Goal: Information Seeking & Learning: Learn about a topic

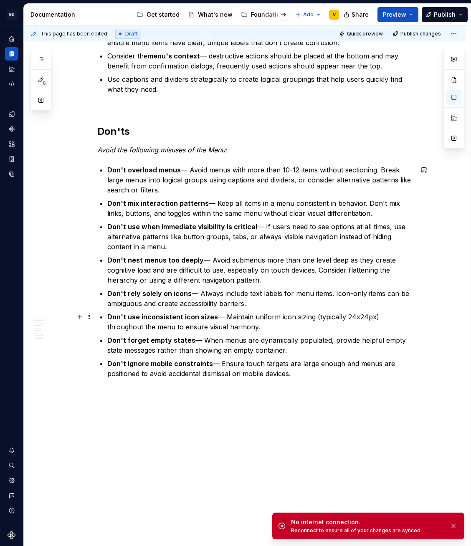
scroll to position [1565, 0]
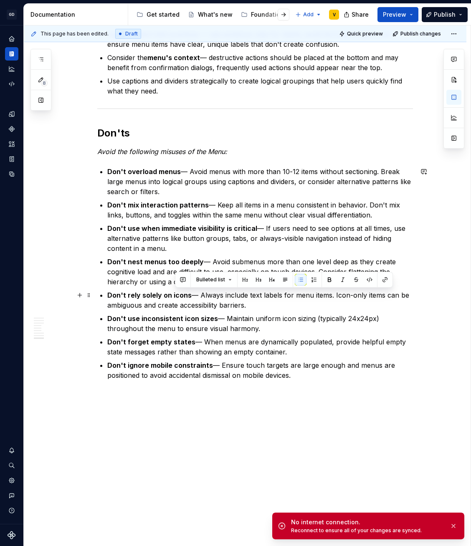
drag, startPoint x: 258, startPoint y: 303, endPoint x: 174, endPoint y: 294, distance: 83.9
click at [174, 294] on p "Don't rely solely on icons — Always include text labels for menu items. Icon-on…" at bounding box center [260, 300] width 306 height 20
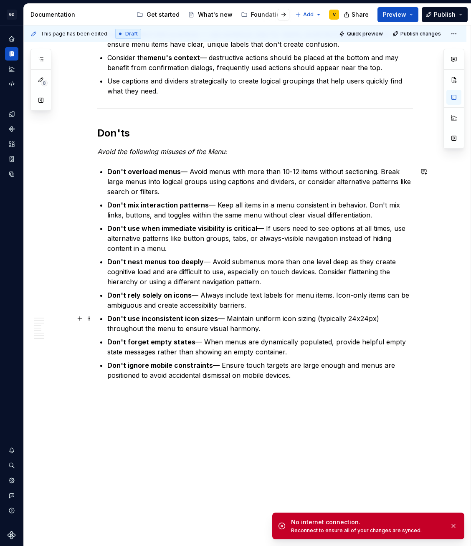
click at [171, 321] on strong "Don't use inconsistent icon sizes" at bounding box center [162, 318] width 111 height 8
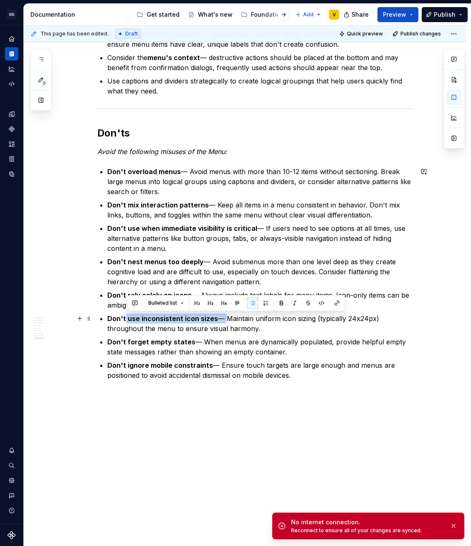
drag, startPoint x: 126, startPoint y: 318, endPoint x: 225, endPoint y: 317, distance: 98.1
click at [225, 317] on p "Don't use inconsistent icon sizes — Maintain uniform icon sizing (typically 24x…" at bounding box center [260, 323] width 306 height 20
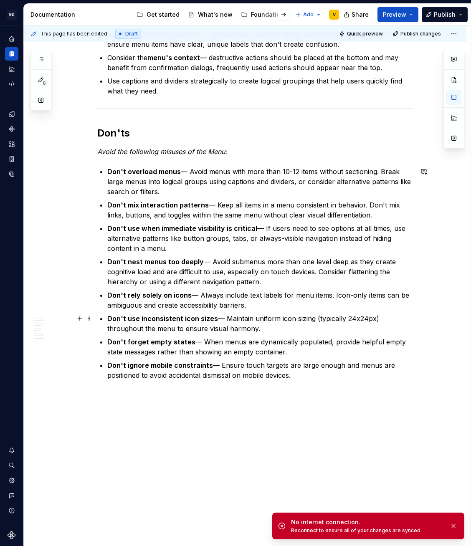
scroll to position [1572, 0]
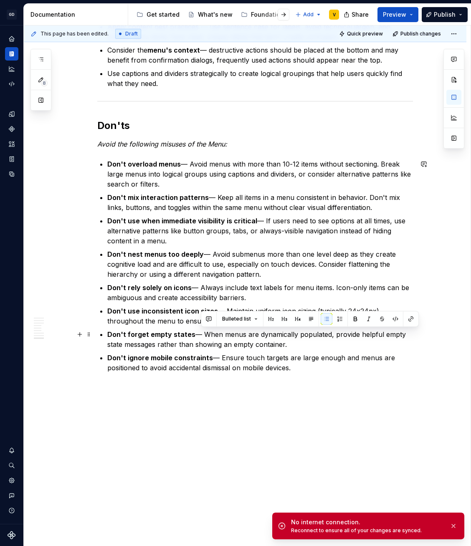
drag, startPoint x: 200, startPoint y: 333, endPoint x: 301, endPoint y: 349, distance: 101.8
click at [301, 349] on p "Don't forget empty states — When menus are dynamically populated, provide helpf…" at bounding box center [260, 339] width 306 height 20
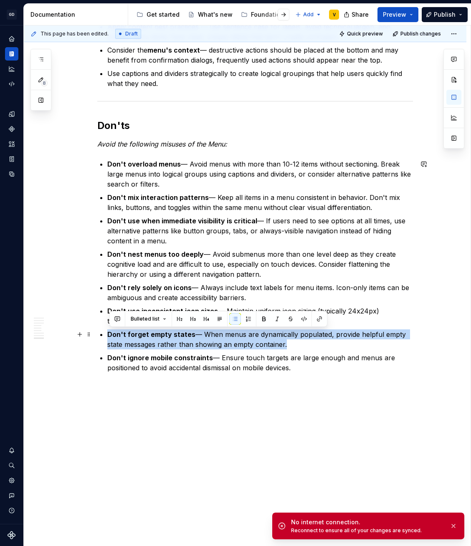
drag, startPoint x: 301, startPoint y: 349, endPoint x: 188, endPoint y: 328, distance: 114.1
click at [188, 328] on ul "Don't overload menus — Avoid menus with more than 10-12 items without sectionin…" at bounding box center [260, 266] width 306 height 214
click at [212, 350] on ul "Don't overload menus — Avoid menus with more than 10-12 items without sectionin…" at bounding box center [260, 266] width 306 height 214
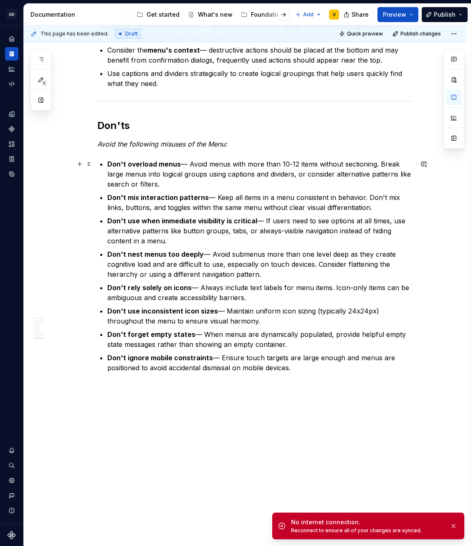
drag, startPoint x: 132, startPoint y: 162, endPoint x: 164, endPoint y: 185, distance: 39.7
click at [160, 184] on p "Don't overload menus — Avoid menus with more than 10-12 items without sectionin…" at bounding box center [260, 174] width 306 height 30
click at [180, 187] on p "Don't overload menus — Avoid menus with more than 10-12 items without sectionin…" at bounding box center [260, 174] width 306 height 30
drag, startPoint x: 225, startPoint y: 168, endPoint x: 360, endPoint y: 187, distance: 136.5
click at [360, 187] on p "Don't overload menus — Avoid menus with more than 10-12 items without sectionin…" at bounding box center [260, 174] width 306 height 30
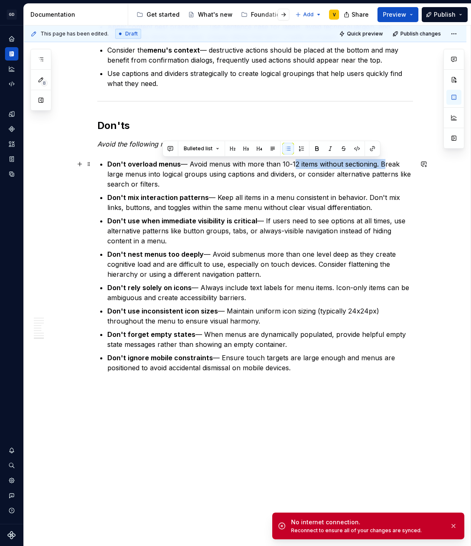
drag, startPoint x: 379, startPoint y: 165, endPoint x: 290, endPoint y: 162, distance: 88.9
click at [290, 162] on p "Don't overload menus — Avoid menus with more than 10-12 items without sectionin…" at bounding box center [260, 174] width 306 height 30
click at [290, 165] on p "Don't overload menus — Avoid menus with more than 10-12 items without sectionin…" at bounding box center [260, 174] width 306 height 30
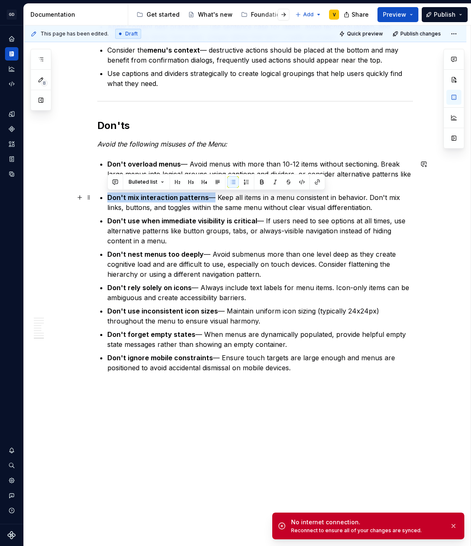
drag, startPoint x: 104, startPoint y: 194, endPoint x: 205, endPoint y: 198, distance: 100.7
click at [205, 198] on p "Don't mix interaction patterns — Keep all items in a menu consistent in behavio…" at bounding box center [260, 202] width 306 height 20
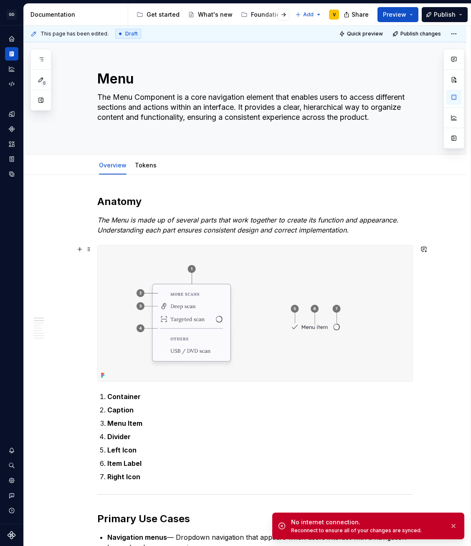
scroll to position [2, 0]
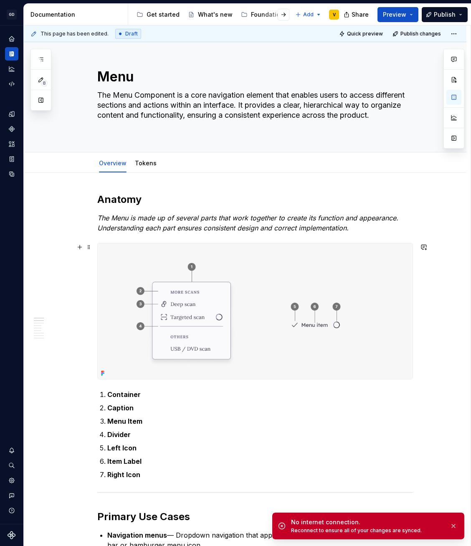
type textarea "*"
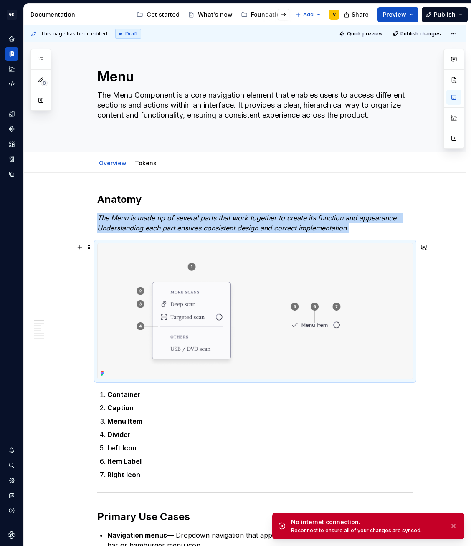
click at [213, 323] on img at bounding box center [255, 311] width 315 height 136
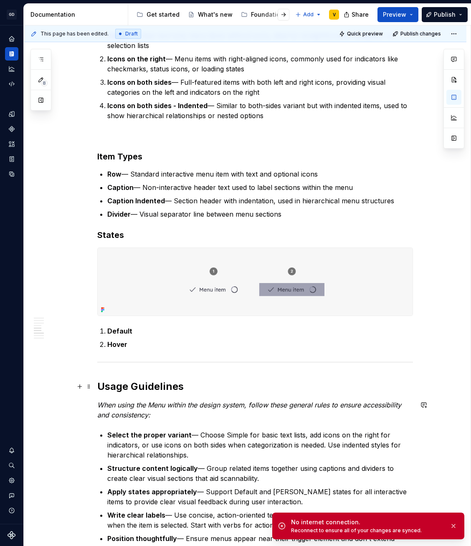
scroll to position [768, 0]
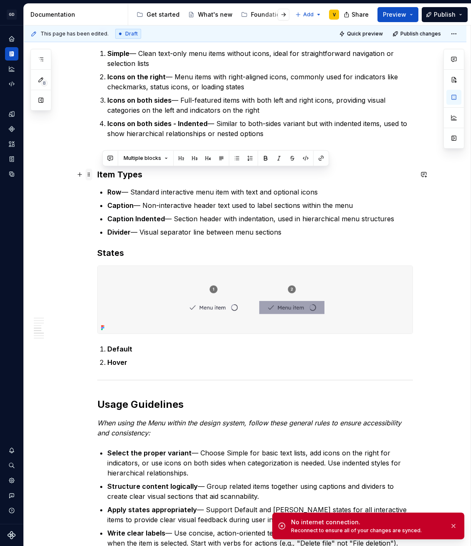
drag, startPoint x: 291, startPoint y: 232, endPoint x: 86, endPoint y: 174, distance: 212.7
click at [97, 174] on div "Anatomy The Menu is made up of several parts that work together to create its f…" at bounding box center [255, 307] width 316 height 1760
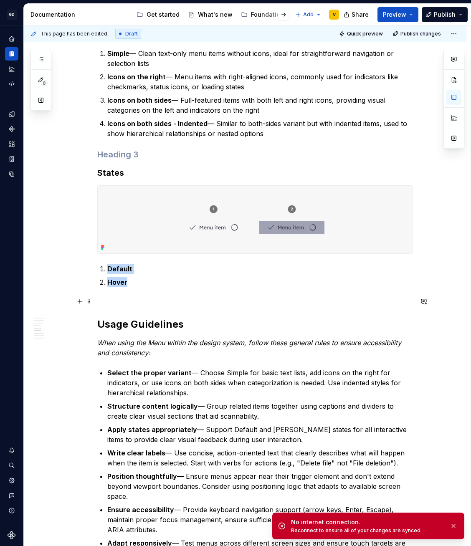
click at [151, 300] on hr at bounding box center [255, 300] width 316 height 0
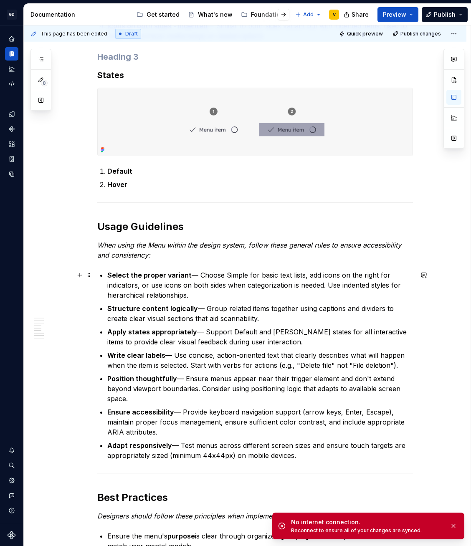
click at [151, 299] on p "Select the proper variant — Choose Simple for basic text lists, add icons on th…" at bounding box center [260, 285] width 306 height 30
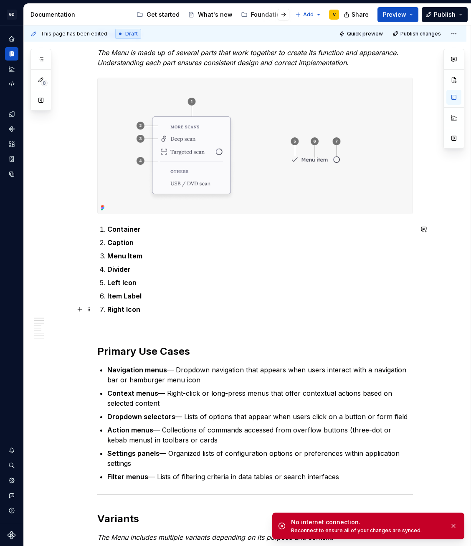
scroll to position [167, 0]
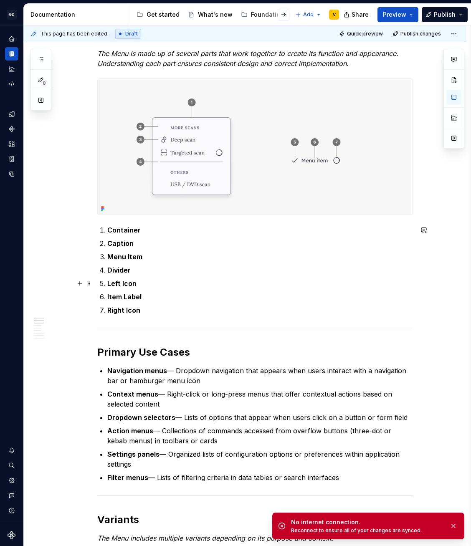
click at [133, 283] on strong "Left Icon" at bounding box center [121, 283] width 29 height 8
click at [136, 283] on p "Left Icon" at bounding box center [260, 283] width 306 height 10
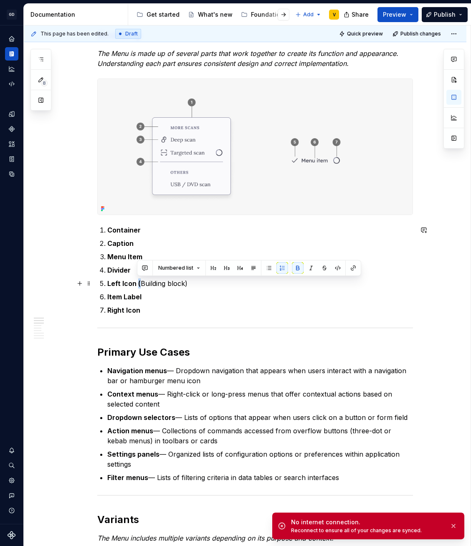
click at [137, 283] on p "Left Icon ( Building block)" at bounding box center [260, 283] width 306 height 10
click at [294, 266] on button "button" at bounding box center [298, 268] width 12 height 12
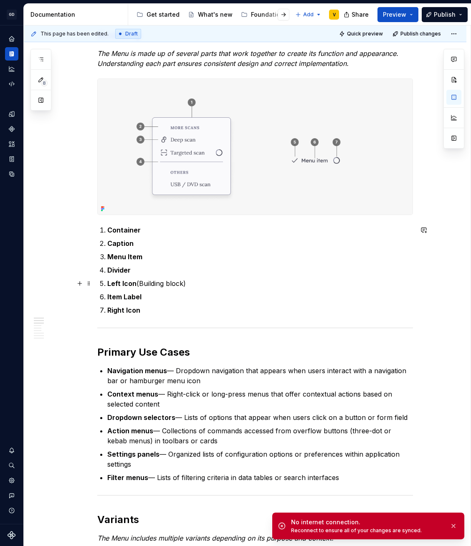
click at [191, 283] on p "Left Icon (Building block)" at bounding box center [260, 283] width 306 height 10
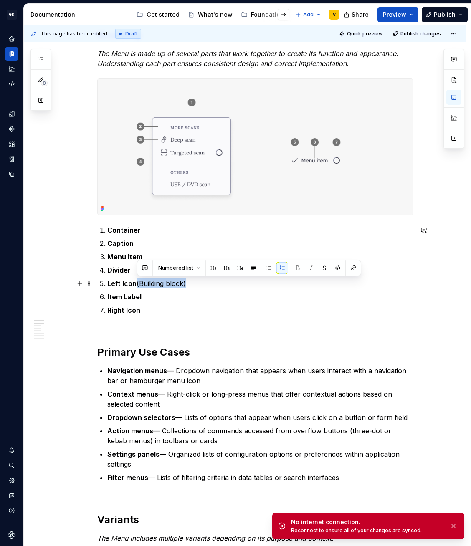
drag, startPoint x: 191, startPoint y: 283, endPoint x: 136, endPoint y: 284, distance: 54.3
click at [136, 284] on p "Left Icon (Building block)" at bounding box center [260, 283] width 306 height 10
copy p "(Building block)"
click at [152, 294] on p "Item Label" at bounding box center [260, 297] width 306 height 10
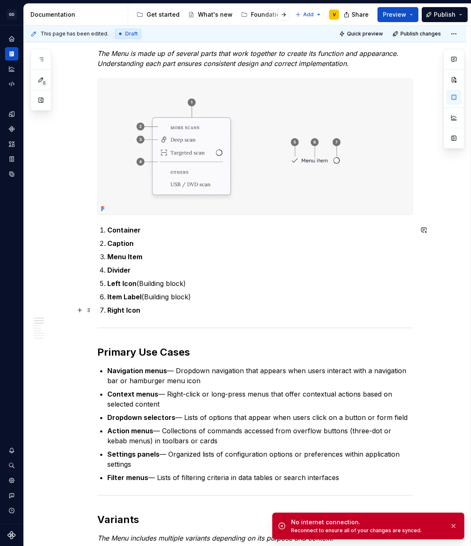
click at [157, 308] on p "Right Icon" at bounding box center [260, 310] width 306 height 10
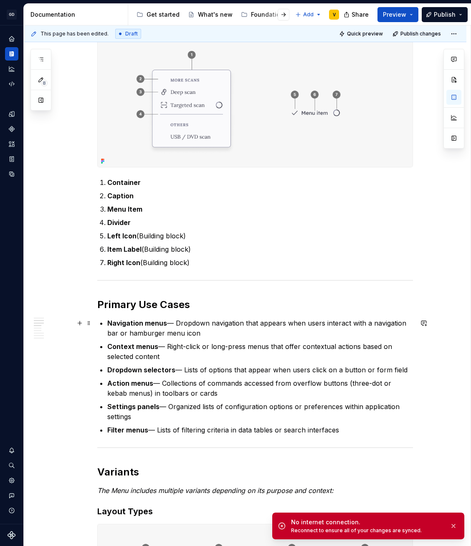
scroll to position [205, 0]
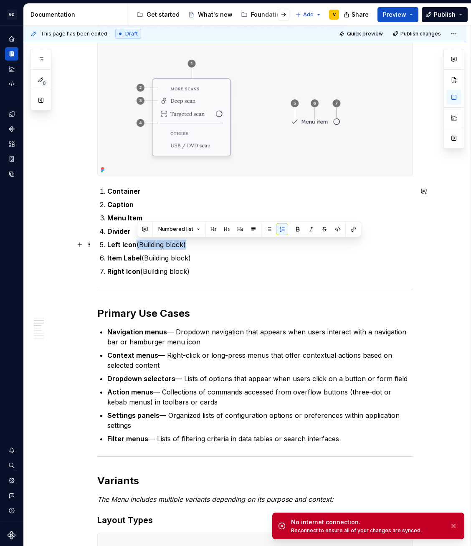
drag, startPoint x: 136, startPoint y: 245, endPoint x: 198, endPoint y: 243, distance: 61.8
click at [198, 243] on p "Left Icon (Building block)" at bounding box center [260, 245] width 306 height 10
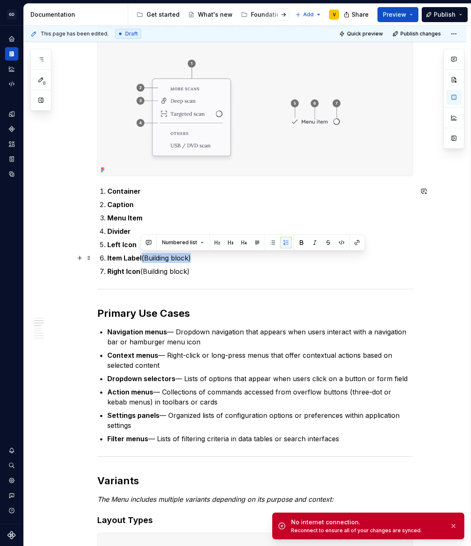
drag, startPoint x: 141, startPoint y: 259, endPoint x: 197, endPoint y: 261, distance: 56.4
click at [197, 261] on p "Item Label (Building block)" at bounding box center [260, 258] width 306 height 10
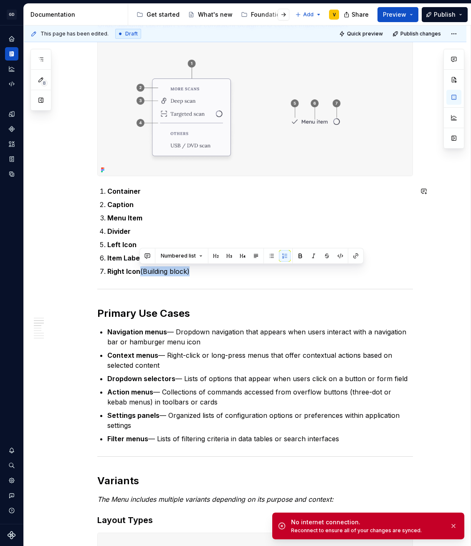
drag, startPoint x: 140, startPoint y: 271, endPoint x: 205, endPoint y: 281, distance: 66.3
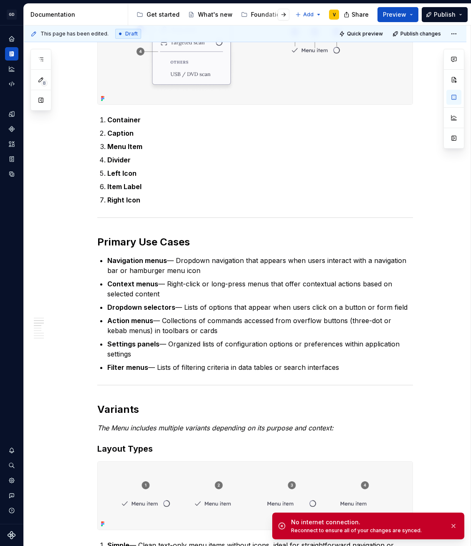
scroll to position [302, 0]
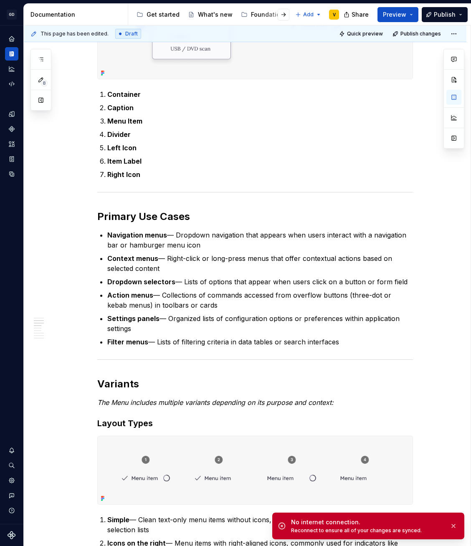
click at [141, 233] on strong "Navigation menus" at bounding box center [137, 235] width 60 height 8
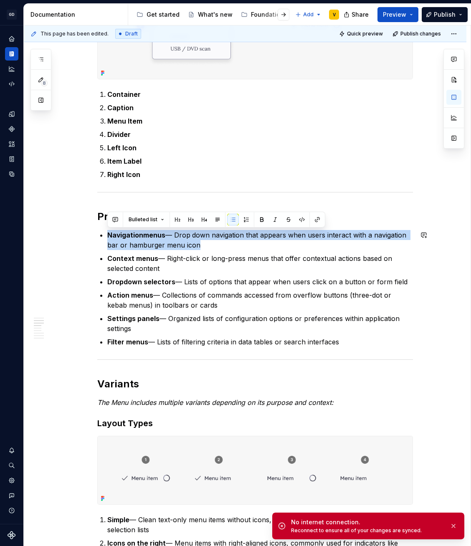
drag, startPoint x: 197, startPoint y: 245, endPoint x: 115, endPoint y: 229, distance: 84.2
click at [194, 243] on p "Navigationmenus — Drop down navigation that appears when users interact with a …" at bounding box center [260, 240] width 306 height 20
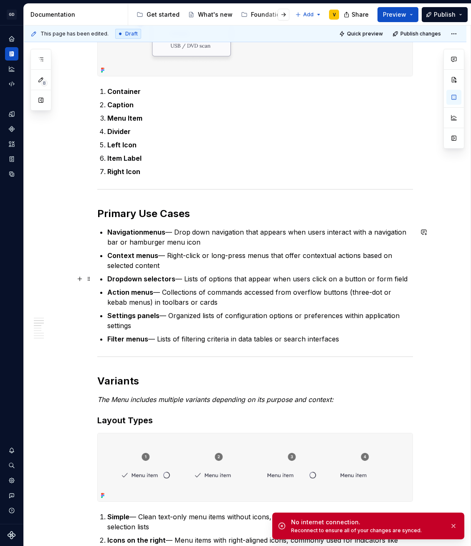
scroll to position [306, 0]
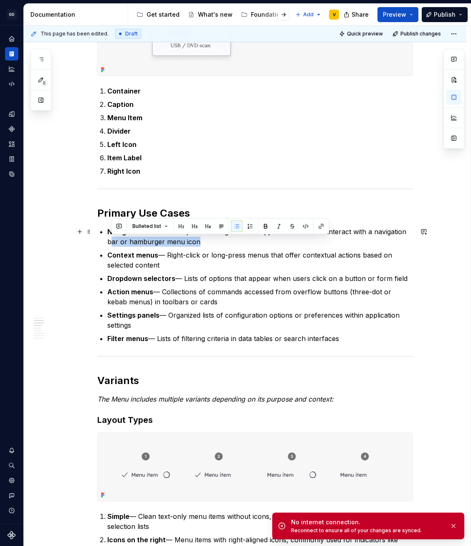
drag, startPoint x: 112, startPoint y: 245, endPoint x: 206, endPoint y: 247, distance: 93.9
click at [206, 247] on ul "Navigationmenus — Drop down navigation that appears when users interact with a …" at bounding box center [260, 285] width 306 height 117
click at [207, 247] on ul "Navigationmenus — Drop down navigation that appears when users interact with a …" at bounding box center [260, 285] width 306 height 117
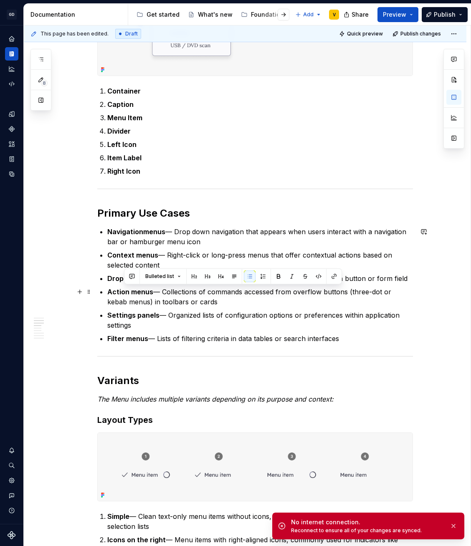
drag, startPoint x: 197, startPoint y: 301, endPoint x: 163, endPoint y: 307, distance: 34.3
click at [125, 289] on p "Action menus — Collections of commands accessed from overflow buttons (three-do…" at bounding box center [260, 297] width 306 height 20
click at [187, 316] on p "Settings panels — Organized lists of configuration options or preferences withi…" at bounding box center [260, 320] width 306 height 20
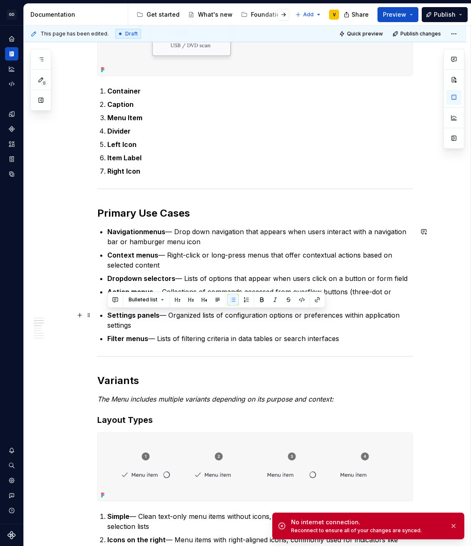
drag, startPoint x: 106, startPoint y: 313, endPoint x: 159, endPoint y: 329, distance: 55.6
drag, startPoint x: 169, startPoint y: 330, endPoint x: 191, endPoint y: 341, distance: 24.6
click at [169, 330] on ul "Navigationmenus — Drop down navigation that appears when users interact with a …" at bounding box center [260, 285] width 306 height 117
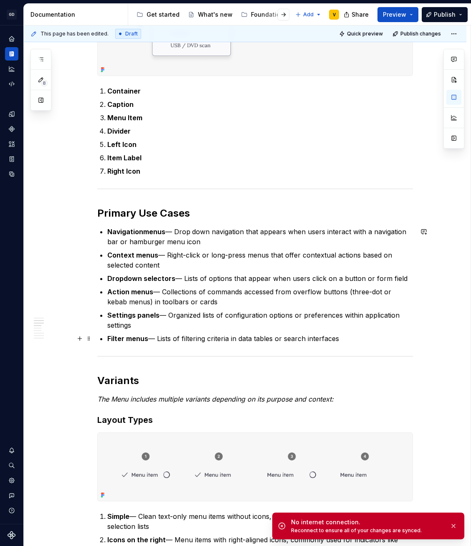
click at [191, 341] on p "Filter menus — Lists of filtering criteria in data tables or search interfaces" at bounding box center [260, 338] width 306 height 10
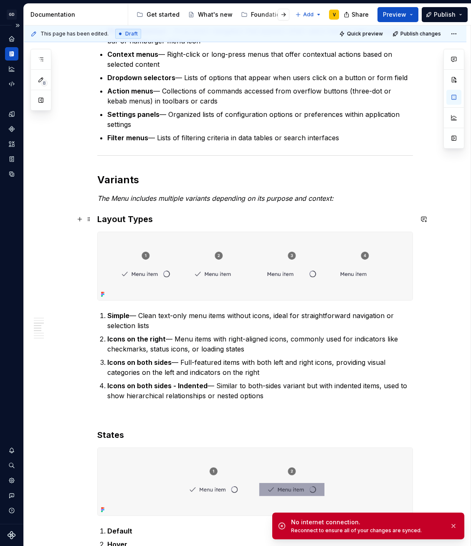
scroll to position [684, 0]
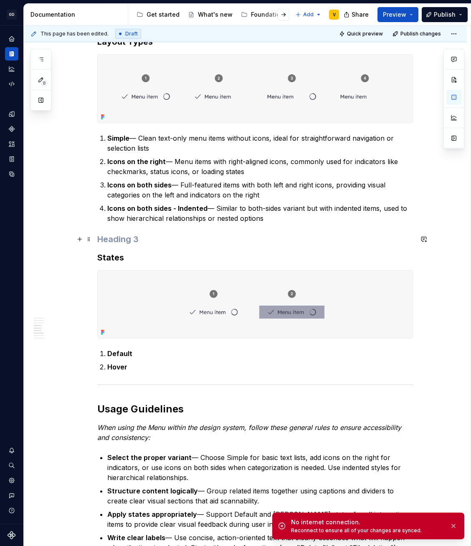
click at [109, 237] on h3 at bounding box center [255, 239] width 316 height 12
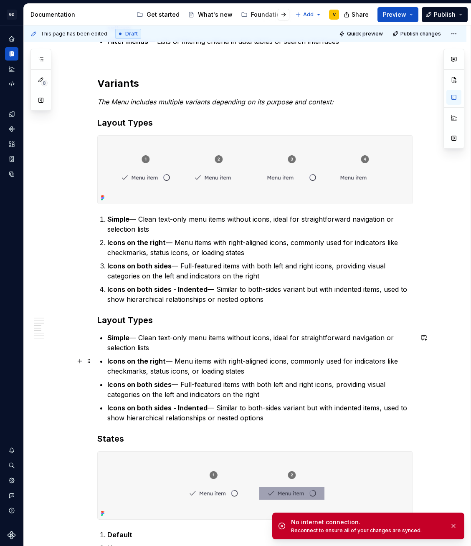
scroll to position [607, 0]
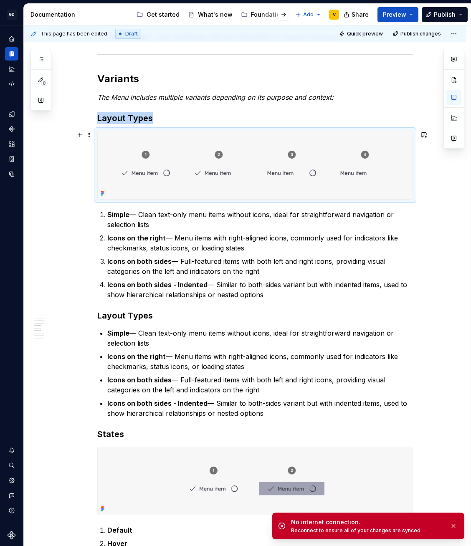
click at [172, 161] on img at bounding box center [255, 165] width 315 height 68
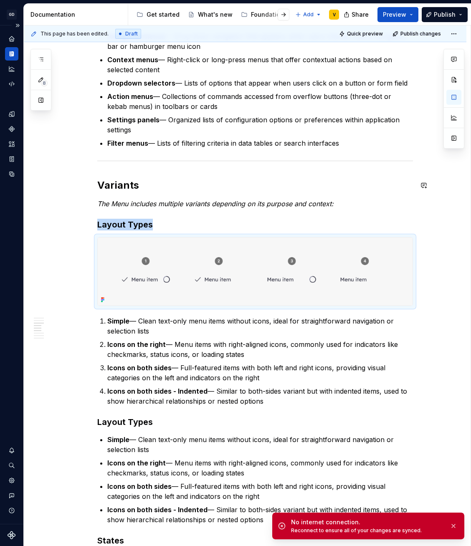
scroll to position [499, 0]
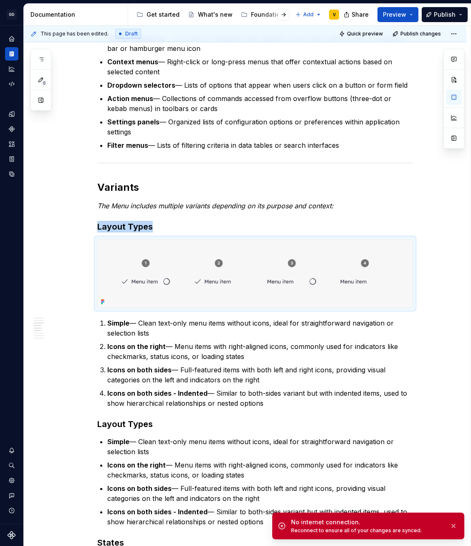
click at [306, 285] on img at bounding box center [255, 274] width 315 height 68
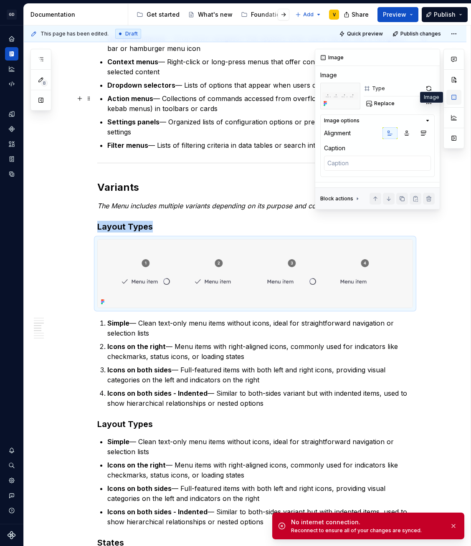
click at [453, 96] on button "button" at bounding box center [453, 97] width 15 height 15
click at [383, 102] on span "Replace" at bounding box center [384, 103] width 20 height 7
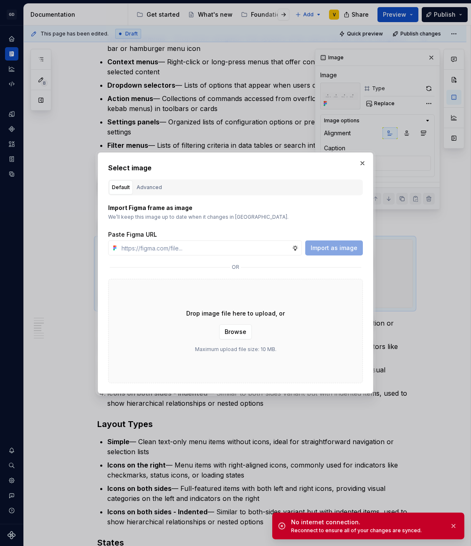
type textarea "*"
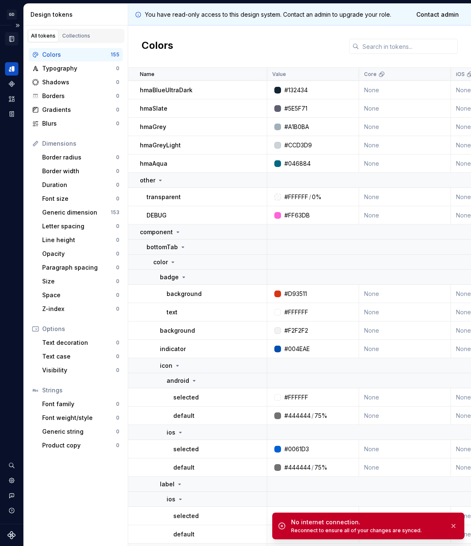
click at [13, 36] on icon "Documentation" at bounding box center [12, 38] width 4 height 5
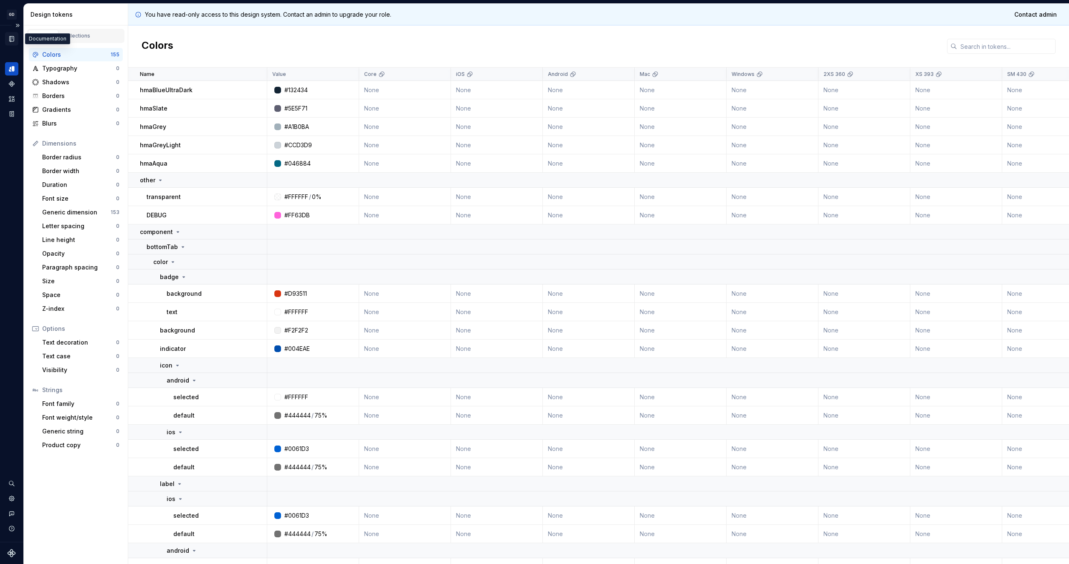
click at [14, 38] on icon "Documentation" at bounding box center [12, 39] width 8 height 8
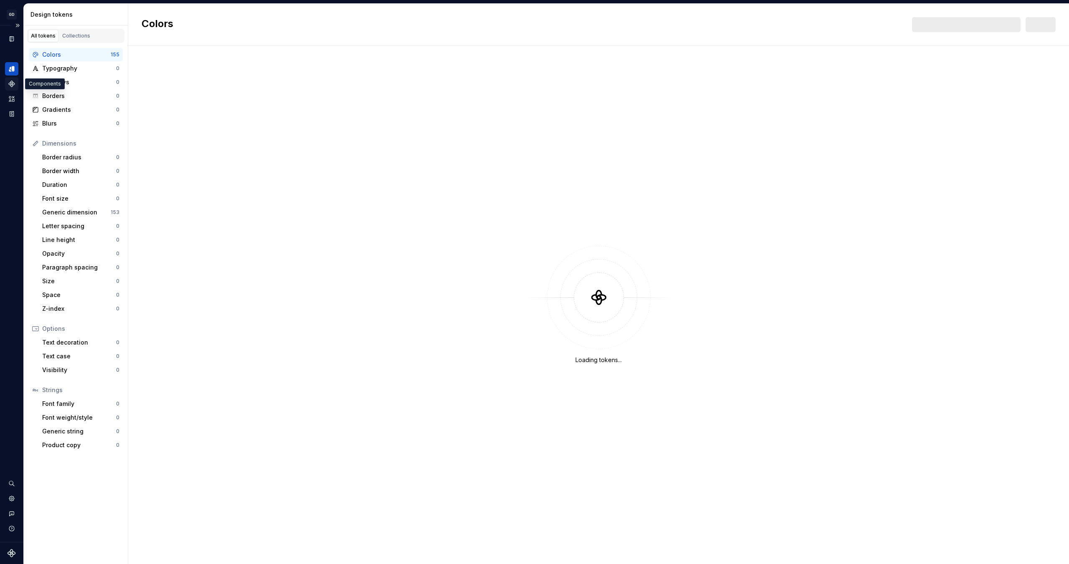
click at [13, 83] on icon "Components" at bounding box center [11, 83] width 5 height 5
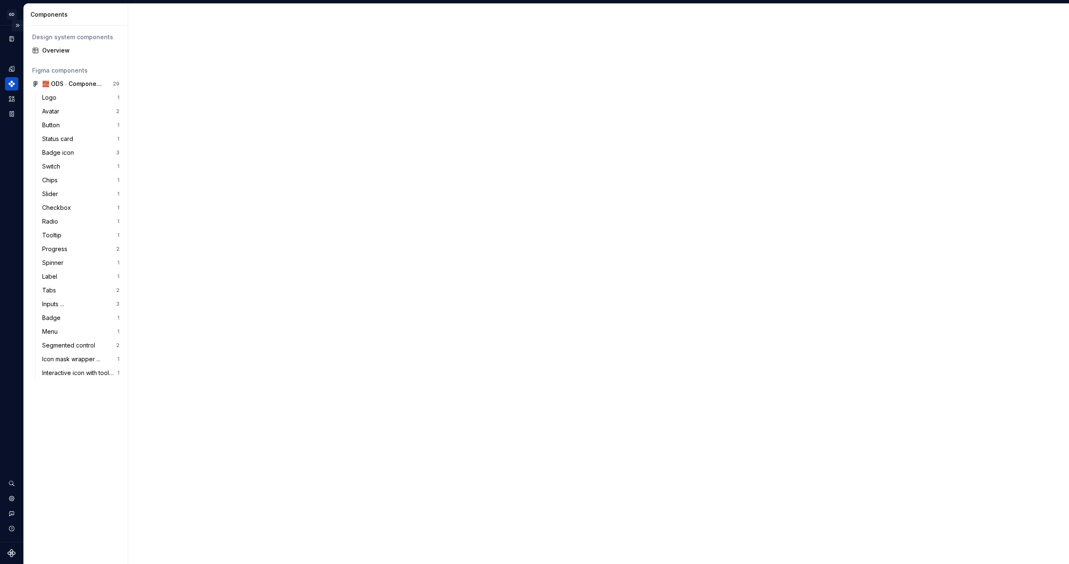
click at [18, 24] on button "Expand sidebar" at bounding box center [18, 26] width 12 height 12
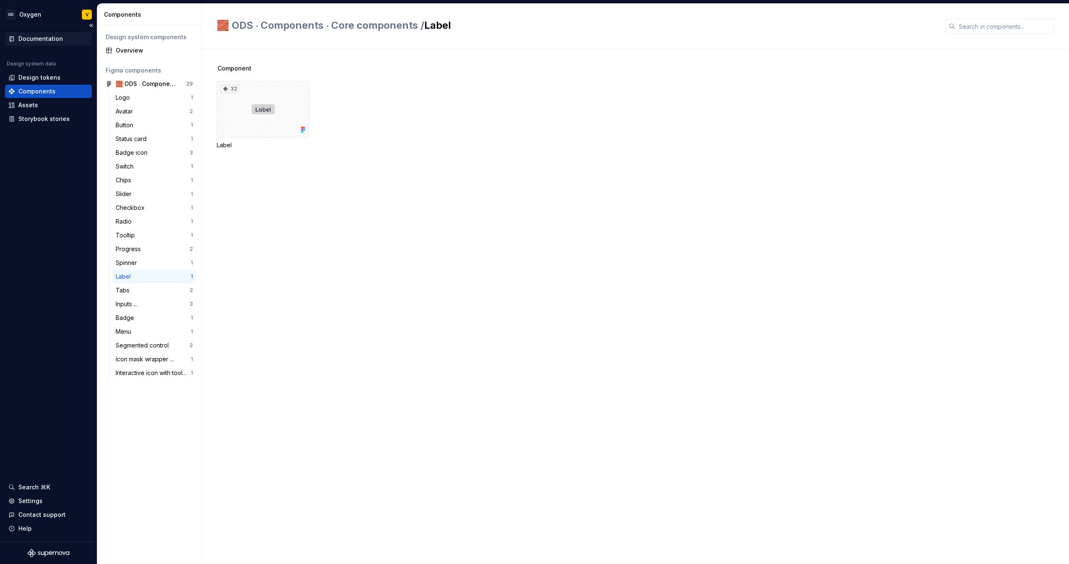
click at [52, 36] on div "Documentation" at bounding box center [40, 39] width 45 height 8
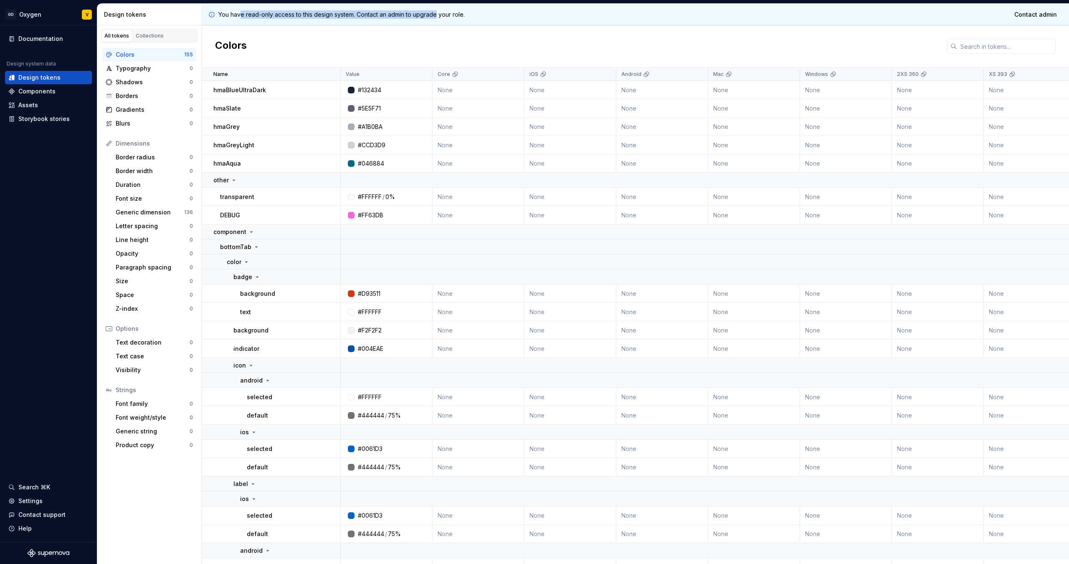
drag, startPoint x: 240, startPoint y: 14, endPoint x: 439, endPoint y: 16, distance: 198.7
click at [439, 16] on p "You have read-only access to this design system. Contact an admin to upgrade yo…" at bounding box center [341, 14] width 246 height 8
drag, startPoint x: 486, startPoint y: 16, endPoint x: 235, endPoint y: 14, distance: 251.3
click at [235, 14] on div "You have read-only access to this design system. Contact an admin to upgrade yo…" at bounding box center [635, 15] width 867 height 22
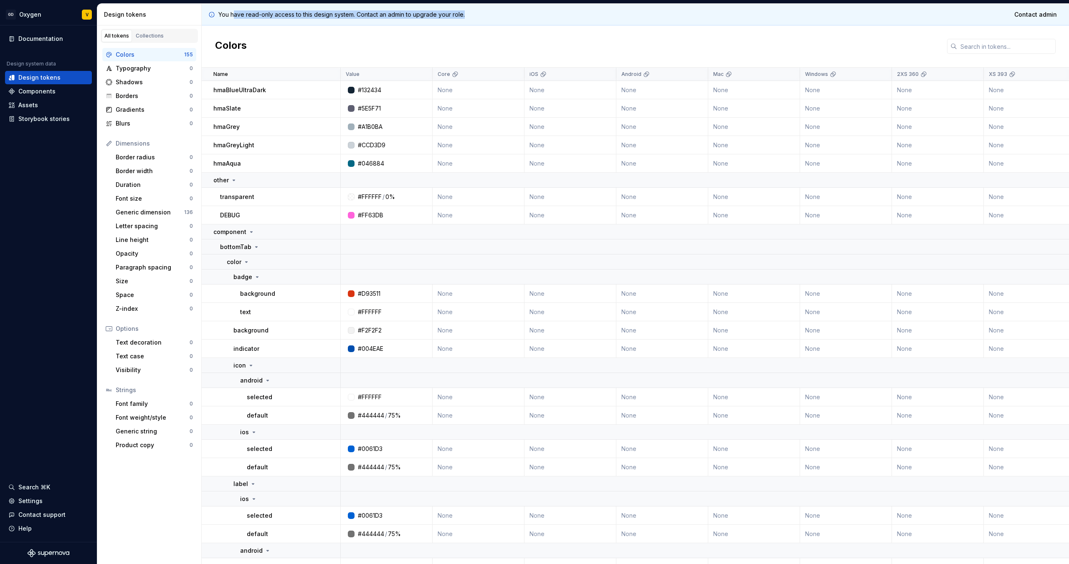
click at [303, 15] on p "You have read-only access to this design system. Contact an admin to upgrade yo…" at bounding box center [341, 14] width 246 height 8
drag, startPoint x: 219, startPoint y: 15, endPoint x: 498, endPoint y: 12, distance: 278.8
click at [498, 12] on div "You have read-only access to this design system. Contact an admin to upgrade yo…" at bounding box center [635, 15] width 867 height 22
drag, startPoint x: 488, startPoint y: 11, endPoint x: 215, endPoint y: 7, distance: 272.6
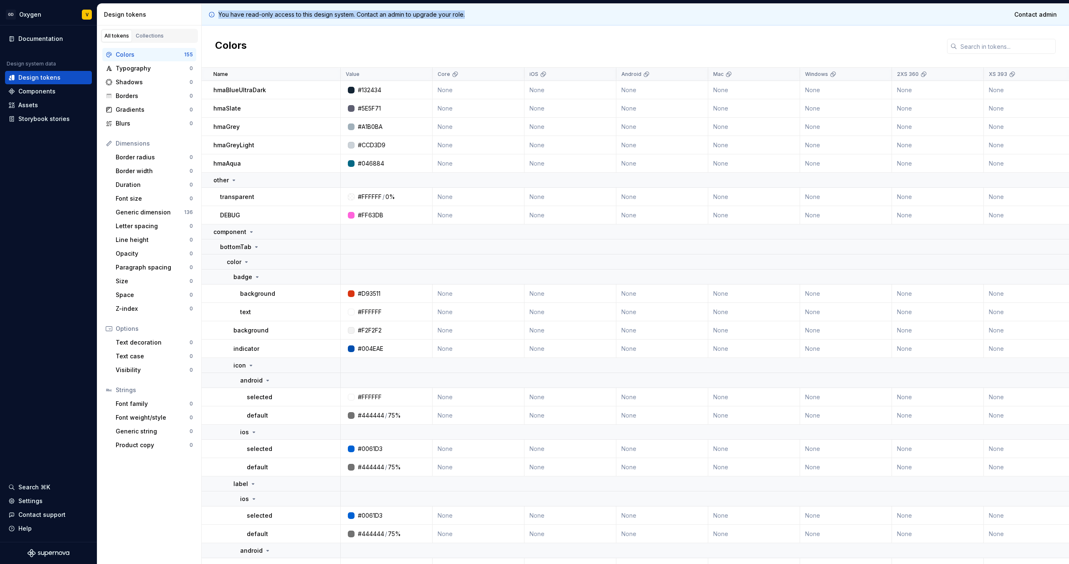
click at [215, 7] on div "You have read-only access to this design system. Contact an admin to upgrade yo…" at bounding box center [635, 15] width 867 height 22
click at [215, 28] on div "Colors" at bounding box center [635, 46] width 867 height 42
click at [212, 15] on icon at bounding box center [211, 14] width 7 height 7
click at [24, 106] on div "Assets" at bounding box center [28, 105] width 20 height 8
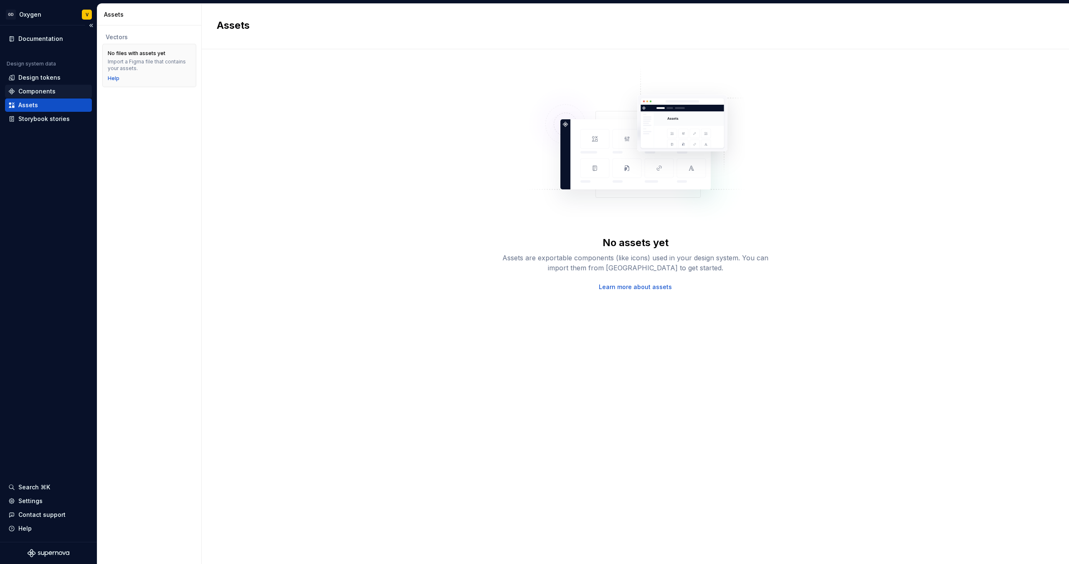
click at [27, 92] on div "Components" at bounding box center [36, 91] width 37 height 8
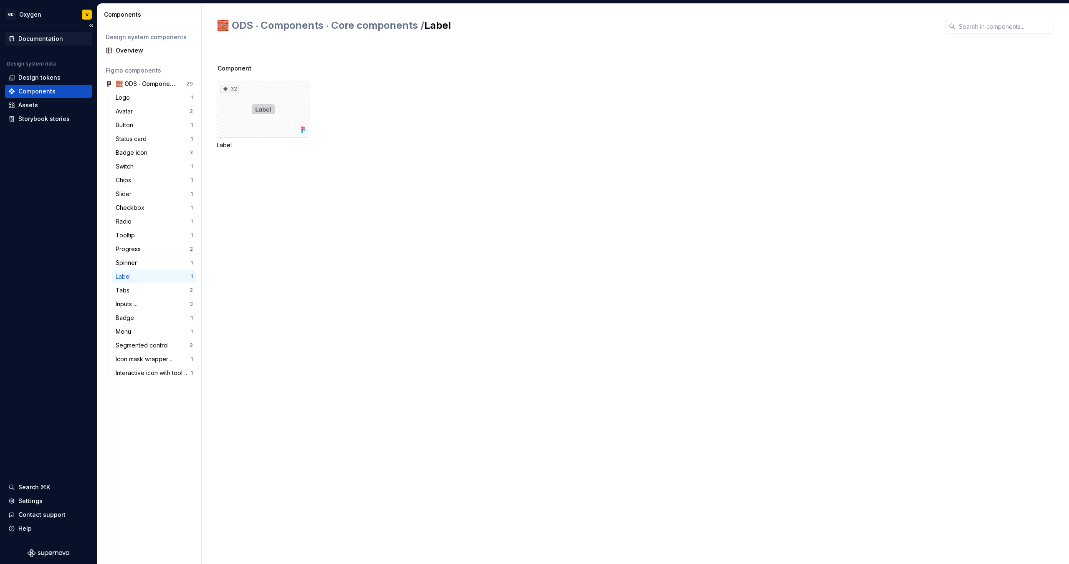
click at [32, 40] on div "Documentation" at bounding box center [40, 39] width 45 height 8
click at [88, 14] on html "GD Oxygen V Documentation Design system data Design tokens Components Assets St…" at bounding box center [534, 282] width 1069 height 564
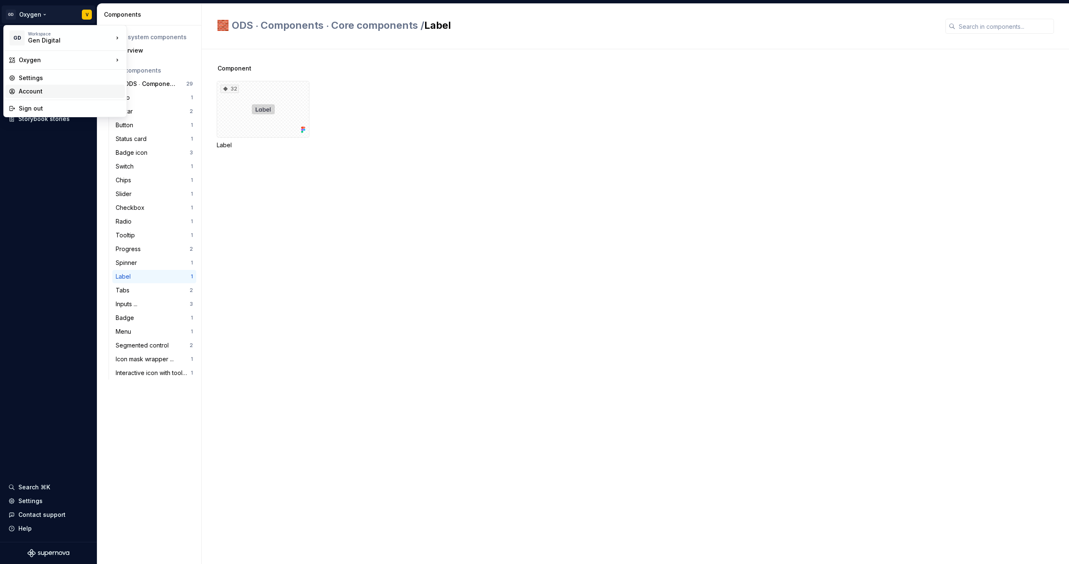
click at [69, 91] on div "Account" at bounding box center [70, 91] width 103 height 8
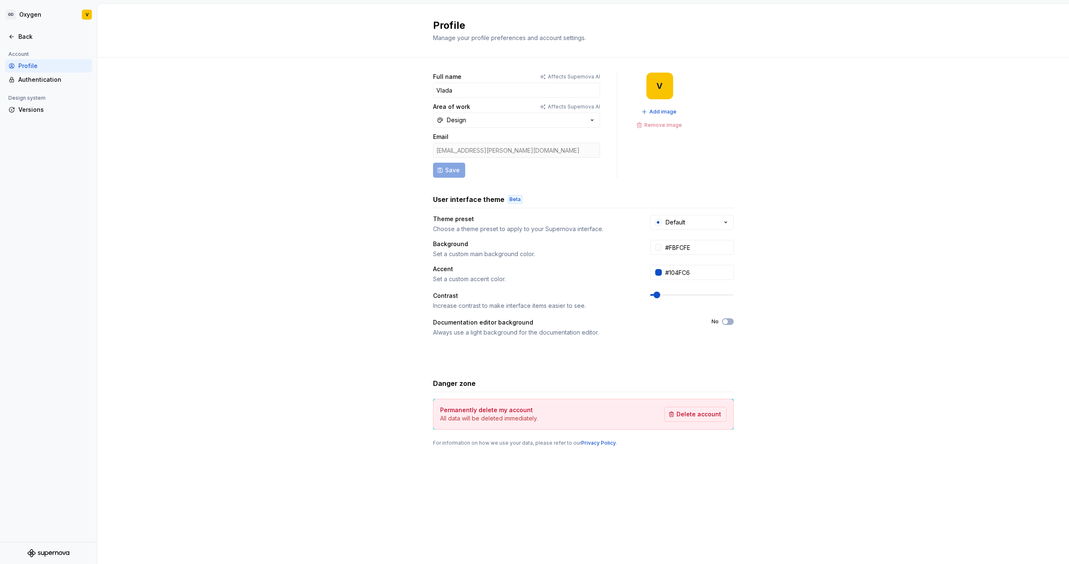
click at [274, 161] on div "Full name Affects Supernova AI Vlada Area of work Affects Supernova AI Design E…" at bounding box center [582, 268] width 971 height 421
drag, startPoint x: 497, startPoint y: 328, endPoint x: 591, endPoint y: 335, distance: 93.7
click at [591, 335] on div "Always use a light background for the documentation editor." at bounding box center [564, 332] width 263 height 8
click at [591, 334] on div "Always use a light background for the documentation editor." at bounding box center [564, 332] width 263 height 8
drag, startPoint x: 434, startPoint y: 317, endPoint x: 540, endPoint y: 336, distance: 107.7
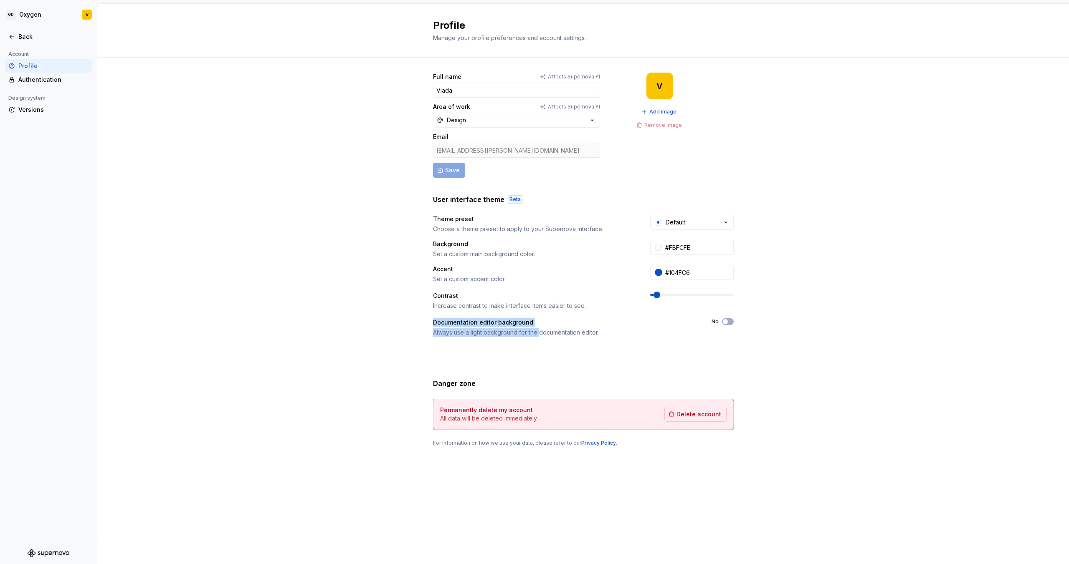
click at [540, 336] on div "Theme preset Choose a theme preset to apply to your Supernova interface. Defaul…" at bounding box center [583, 288] width 301 height 147
click at [540, 336] on div "Always use a light background for the documentation editor." at bounding box center [564, 332] width 263 height 8
drag, startPoint x: 548, startPoint y: 42, endPoint x: 498, endPoint y: 34, distance: 50.6
click at [498, 34] on div "Manage your profile preferences and account settings." at bounding box center [558, 38] width 250 height 8
click at [498, 34] on span "Manage your profile preferences and account settings." at bounding box center [509, 37] width 153 height 7
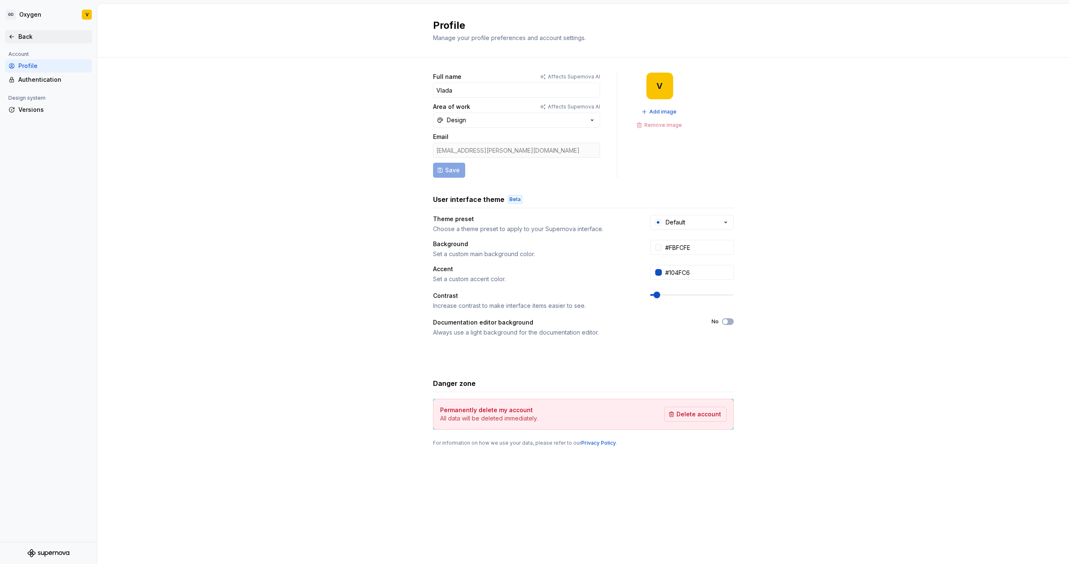
click at [11, 35] on icon at bounding box center [11, 36] width 7 height 7
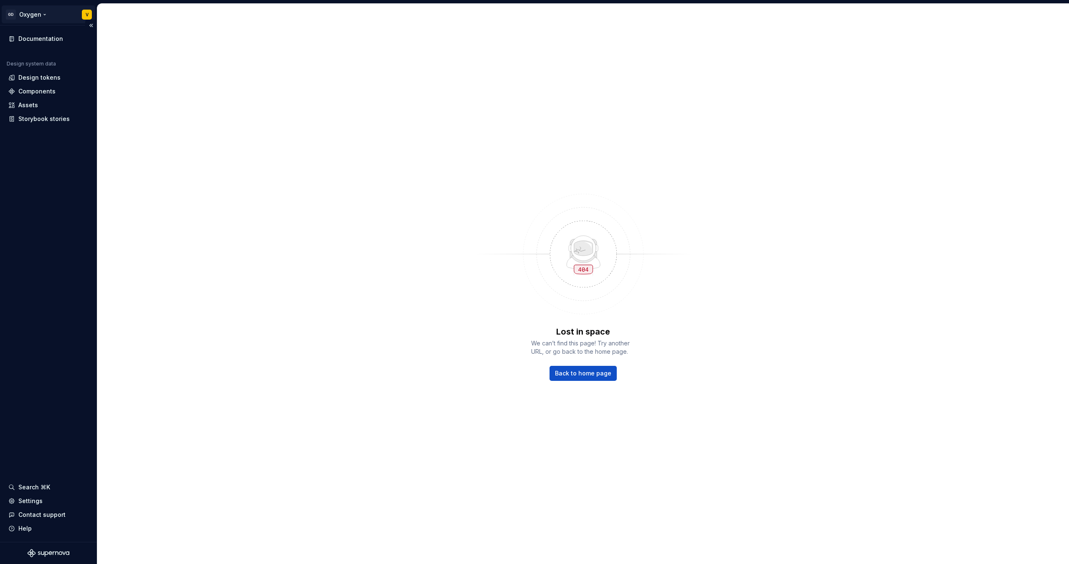
click at [42, 16] on html "GD Oxygen V Documentation Design system data Design tokens Components Assets St…" at bounding box center [534, 282] width 1069 height 564
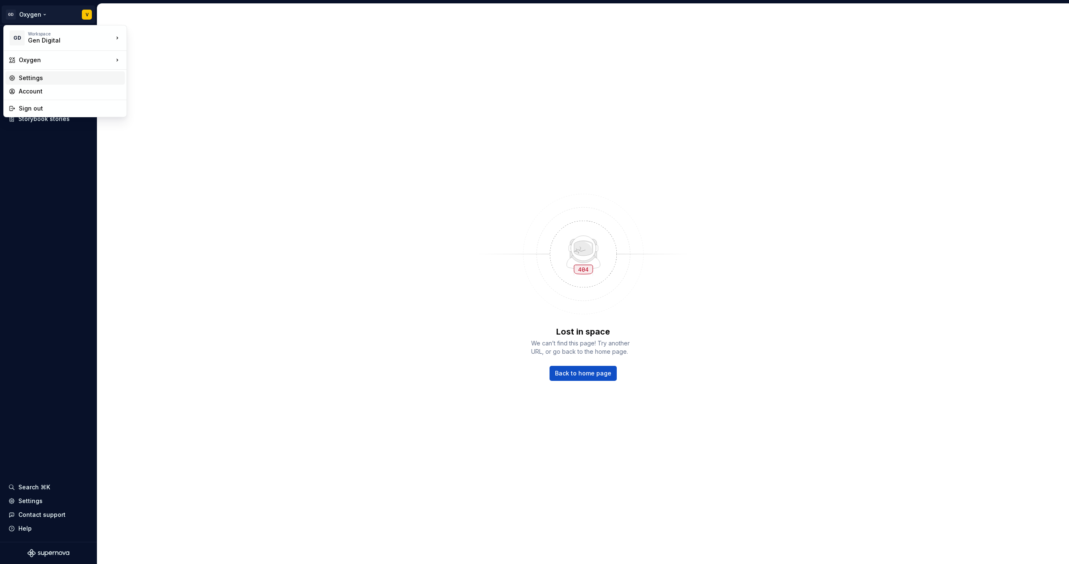
click at [30, 78] on div "Settings" at bounding box center [70, 78] width 103 height 8
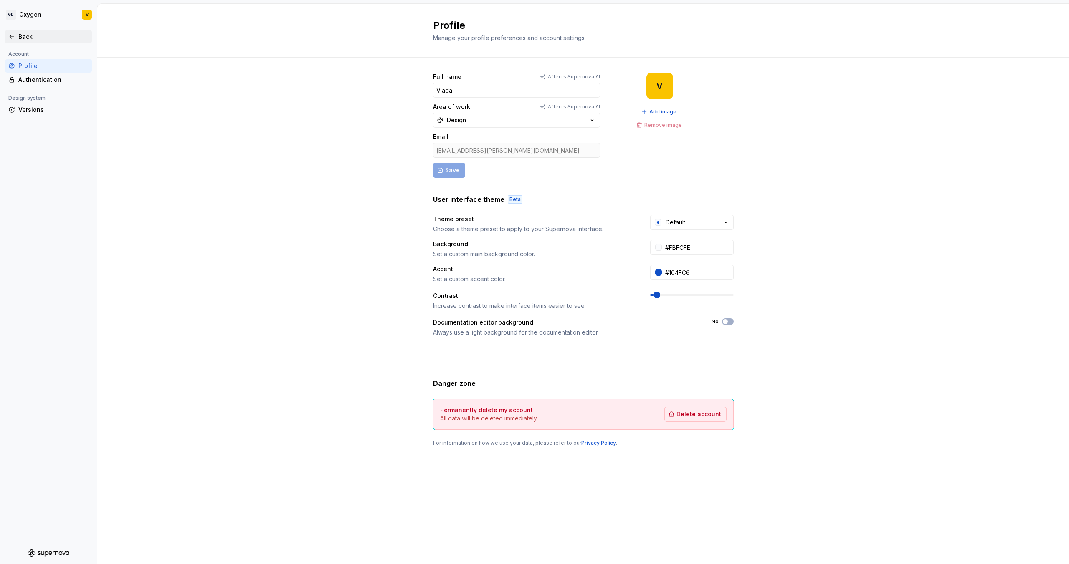
click at [10, 36] on icon at bounding box center [11, 36] width 7 height 7
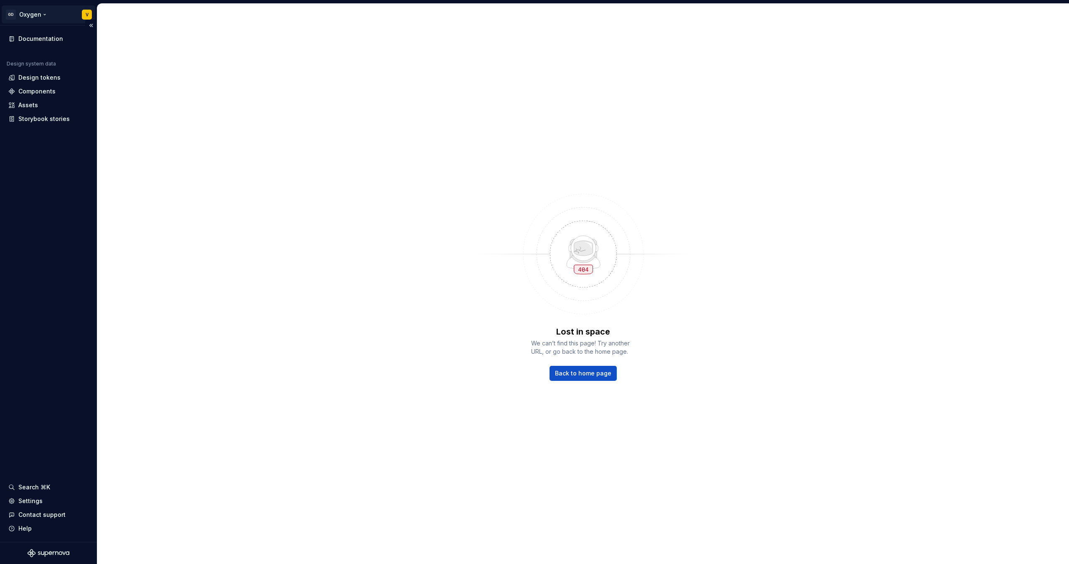
click at [39, 16] on html "GD Oxygen V Documentation Design system data Design tokens Components Assets St…" at bounding box center [534, 282] width 1069 height 564
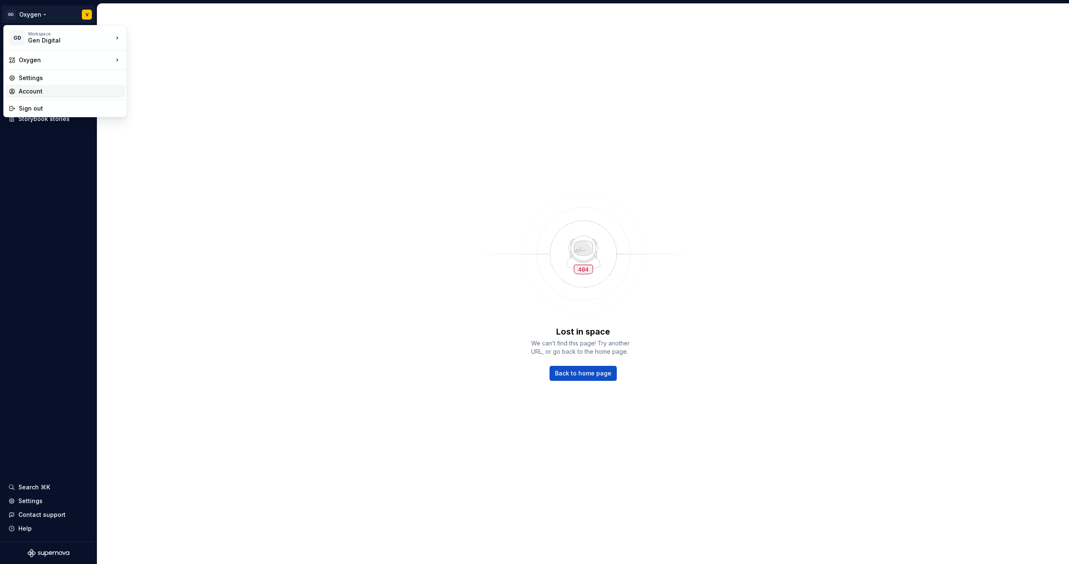
click at [48, 90] on div "Account" at bounding box center [70, 91] width 103 height 8
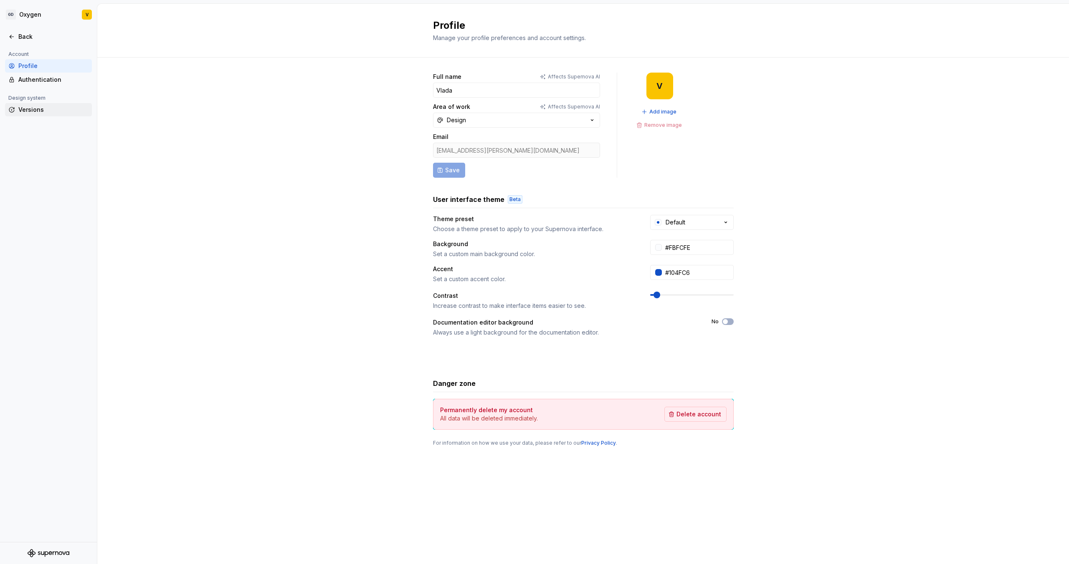
click at [40, 115] on div "Versions" at bounding box center [48, 109] width 87 height 13
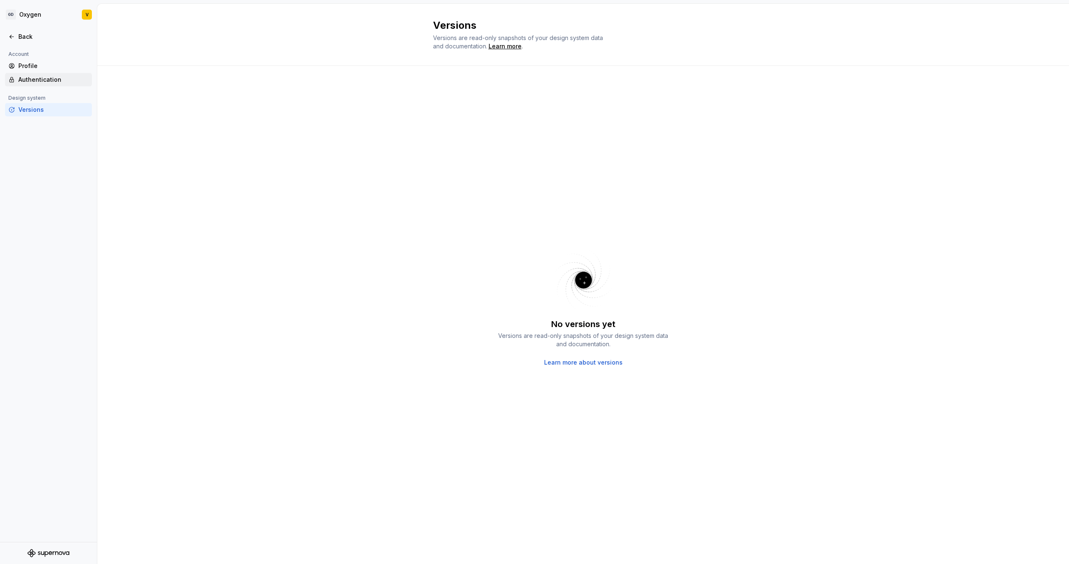
click at [37, 80] on div "Authentication" at bounding box center [53, 80] width 70 height 8
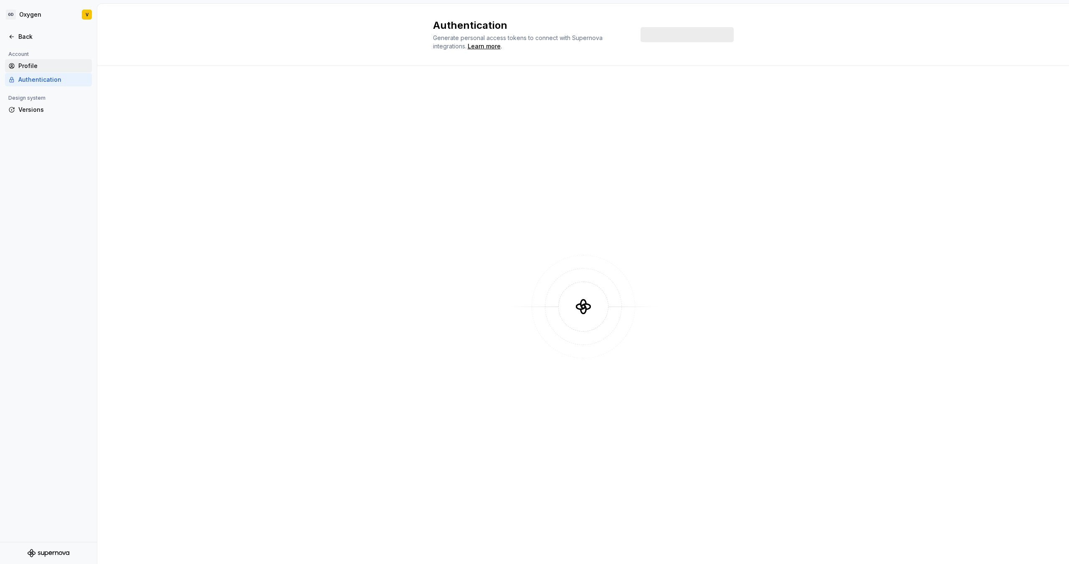
click at [33, 66] on div "Profile" at bounding box center [53, 66] width 70 height 8
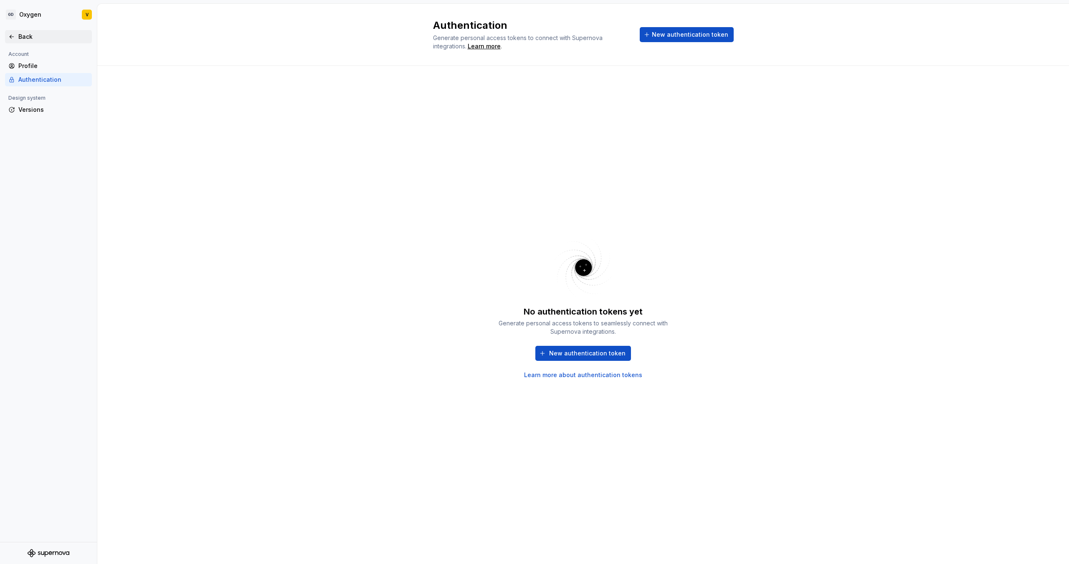
click at [13, 35] on icon at bounding box center [11, 36] width 7 height 7
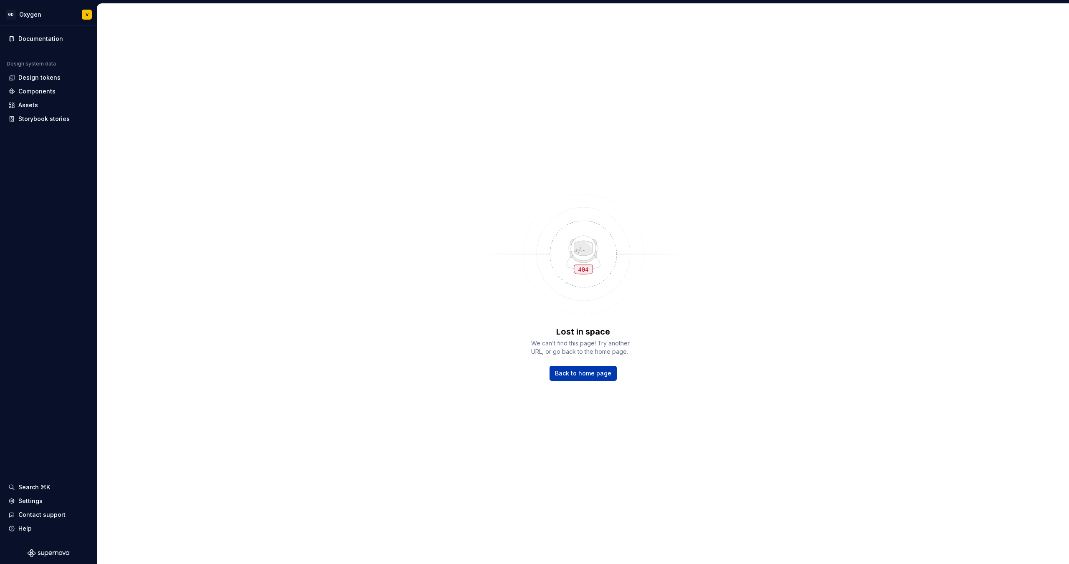
click at [579, 374] on span "Back to home page" at bounding box center [583, 373] width 56 height 8
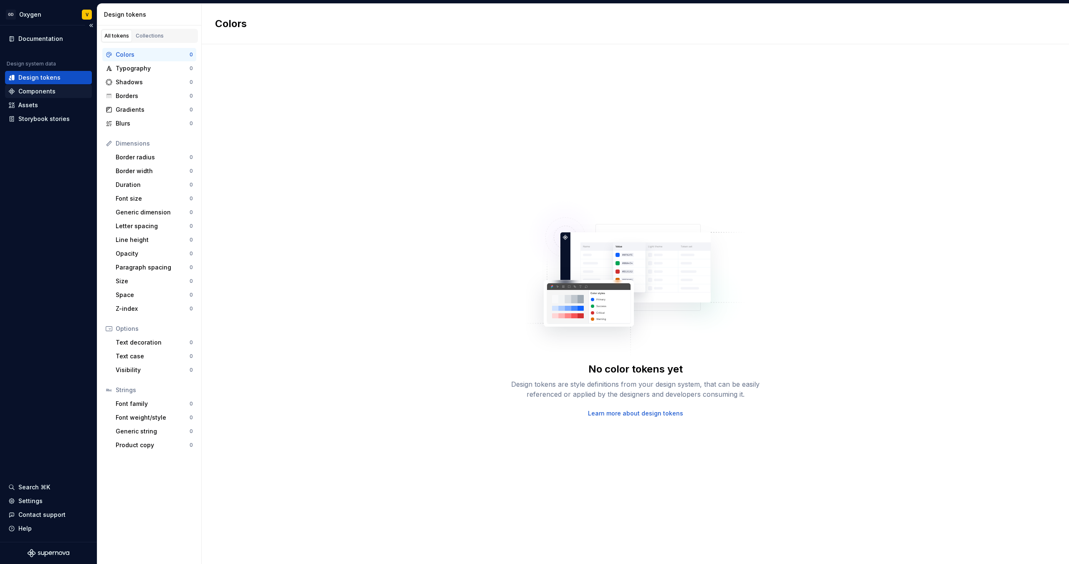
click at [25, 91] on div "Components" at bounding box center [36, 91] width 37 height 8
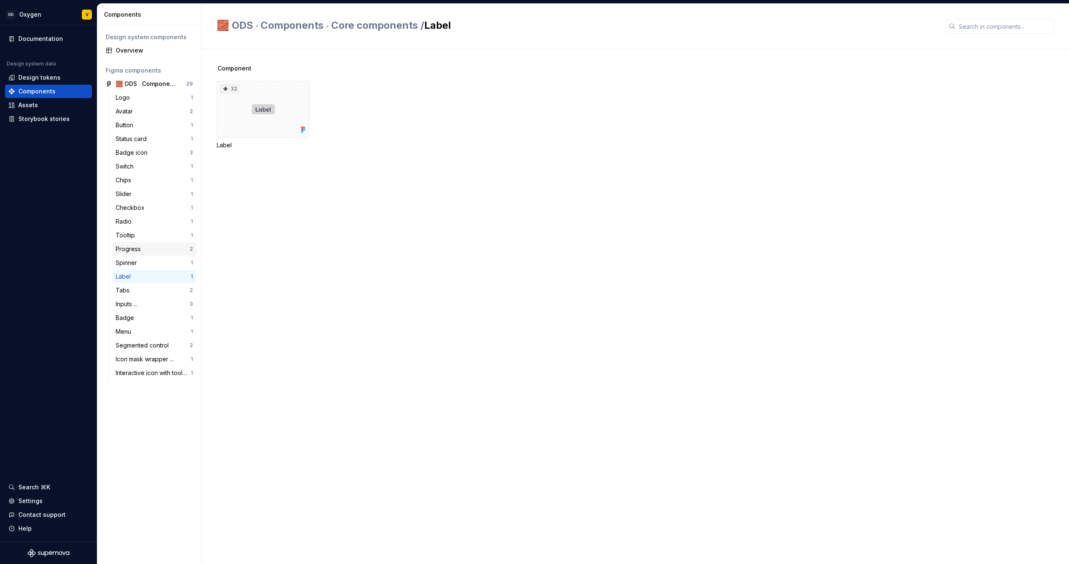
click at [138, 253] on div "Progress 2" at bounding box center [154, 249] width 84 height 13
click at [273, 224] on div "Component 16 Progress circular 23 Progress Linear" at bounding box center [643, 306] width 852 height 515
click at [262, 106] on div "16" at bounding box center [263, 109] width 93 height 57
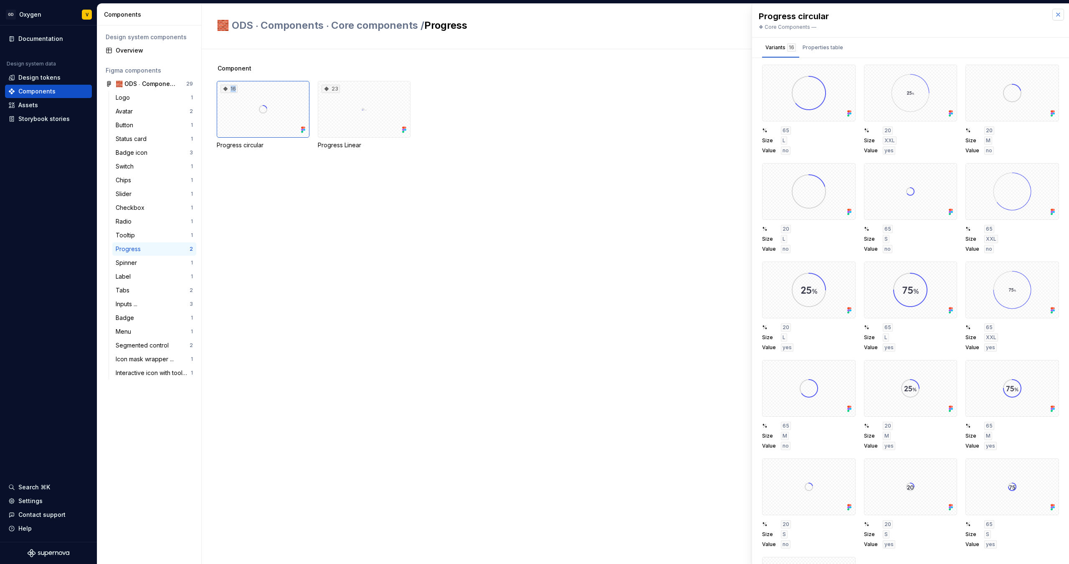
click at [1053, 12] on button "button" at bounding box center [1058, 15] width 12 height 12
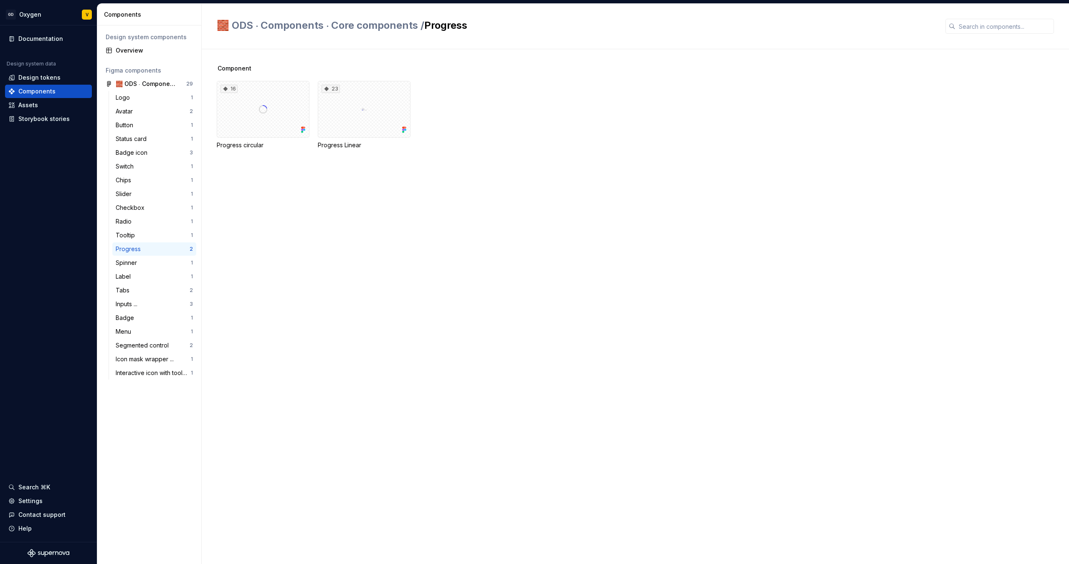
click at [341, 252] on div "Component 16 Progress circular 23 Progress Linear" at bounding box center [643, 306] width 852 height 515
click at [44, 109] on div "Assets" at bounding box center [48, 105] width 80 height 8
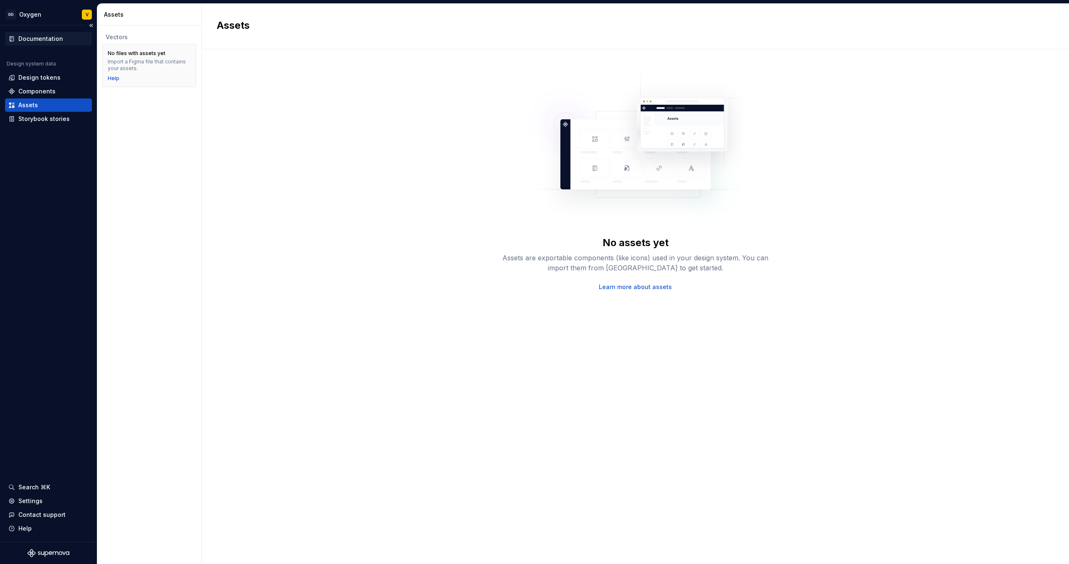
click at [17, 38] on div "Documentation" at bounding box center [48, 39] width 80 height 8
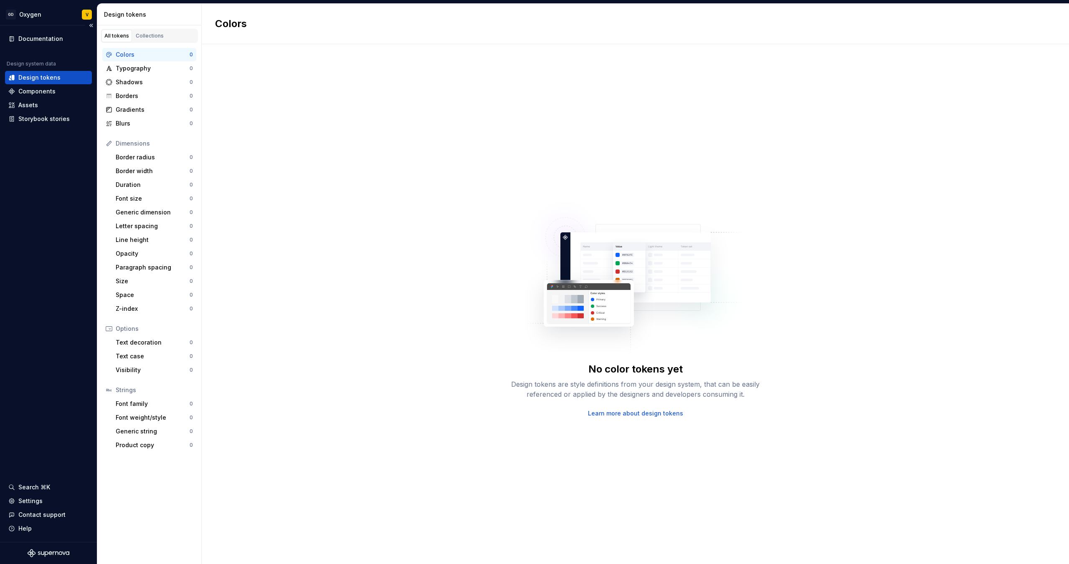
click at [39, 236] on div "Documentation Design system data Design tokens Components Assets Storybook stor…" at bounding box center [48, 283] width 97 height 517
click at [23, 88] on div "Components" at bounding box center [36, 91] width 37 height 8
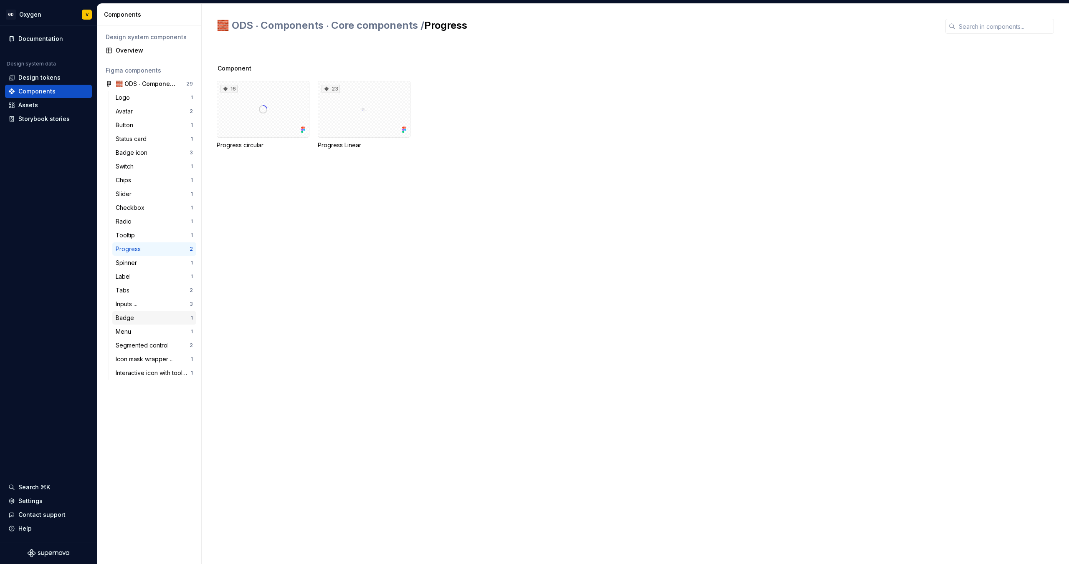
click at [131, 319] on div "Badge" at bounding box center [127, 318] width 22 height 8
click at [46, 319] on div "Documentation Design system data Design tokens Components Assets Storybook stor…" at bounding box center [48, 283] width 97 height 517
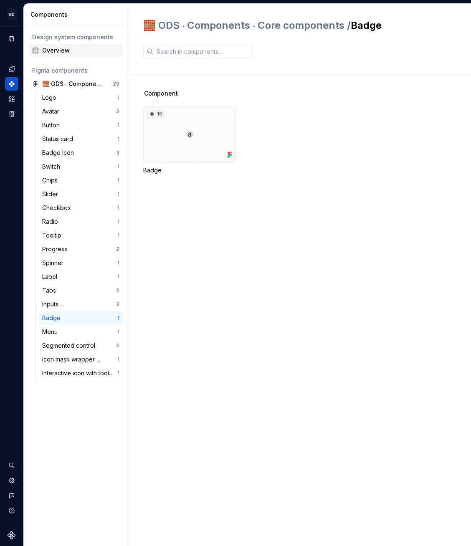
click at [67, 49] on div "Overview" at bounding box center [80, 50] width 77 height 8
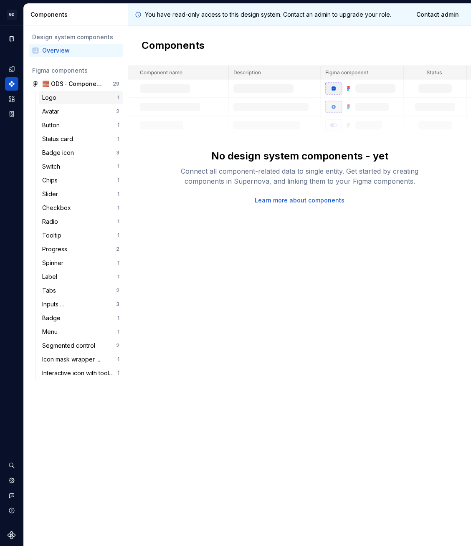
click at [57, 98] on div "Logo" at bounding box center [51, 97] width 18 height 8
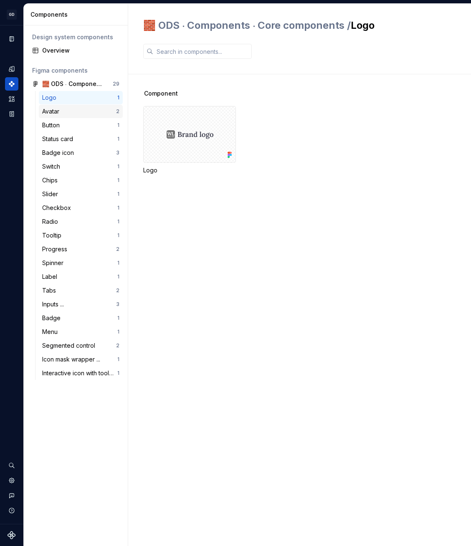
click at [61, 112] on div "Avatar" at bounding box center [52, 111] width 20 height 8
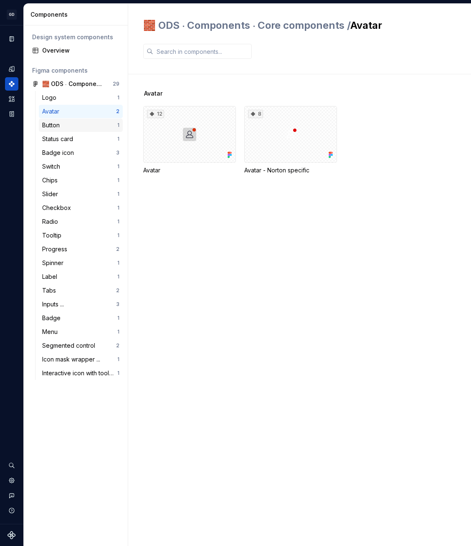
click at [62, 129] on div "Button" at bounding box center [52, 125] width 21 height 8
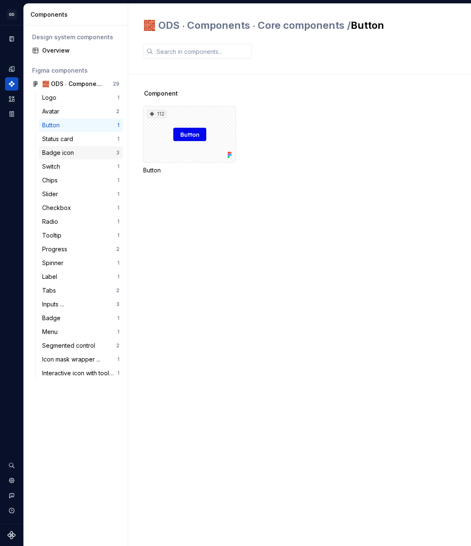
click at [67, 157] on div "Badge icon" at bounding box center [59, 153] width 35 height 8
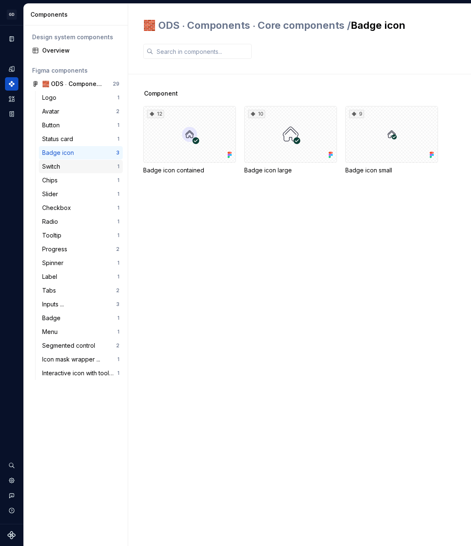
click at [68, 164] on div "Switch" at bounding box center [79, 166] width 75 height 8
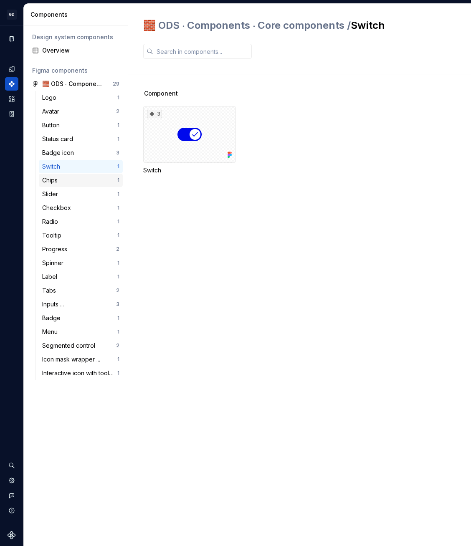
click at [72, 187] on div "Chips 1" at bounding box center [81, 180] width 84 height 13
click at [73, 231] on div "Tooltip" at bounding box center [79, 235] width 75 height 8
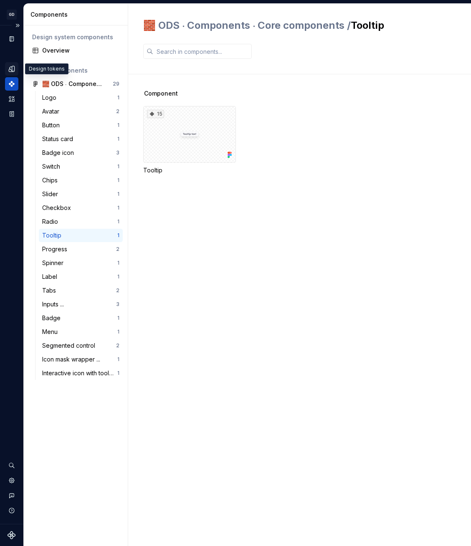
click at [10, 70] on icon "Design tokens" at bounding box center [11, 68] width 5 height 5
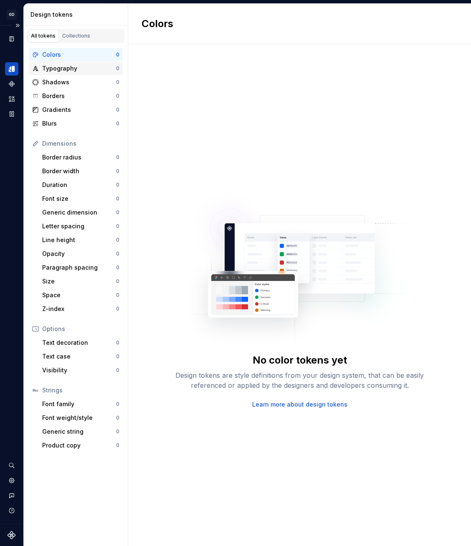
click at [60, 67] on div "Typography" at bounding box center [79, 68] width 74 height 8
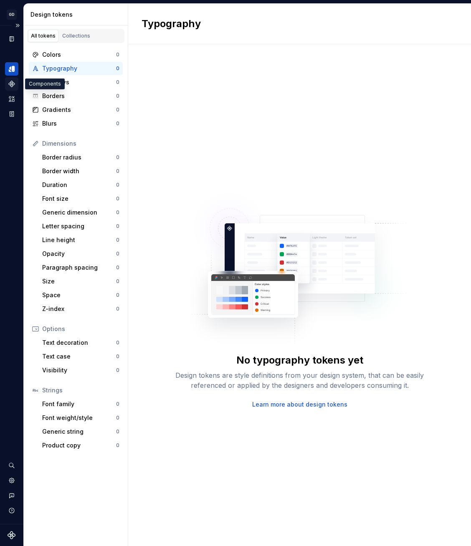
click at [11, 83] on icon "Components" at bounding box center [12, 84] width 8 height 8
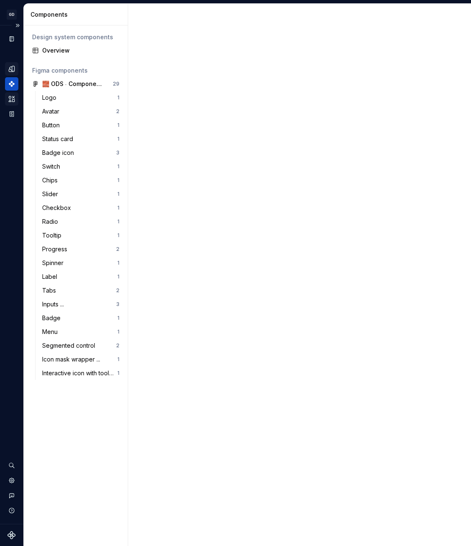
click at [11, 96] on icon "Assets" at bounding box center [12, 99] width 8 height 8
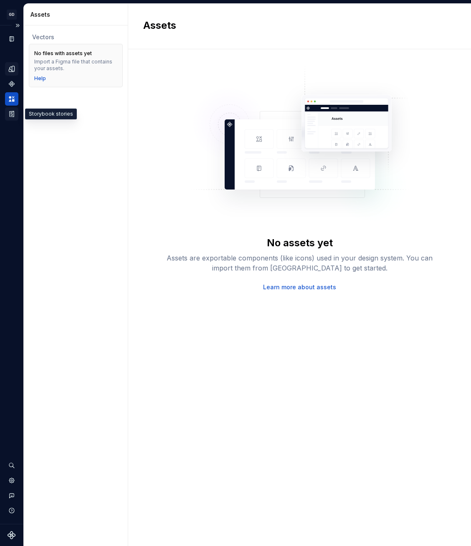
click at [13, 114] on icon "Storybook stories" at bounding box center [12, 114] width 8 height 8
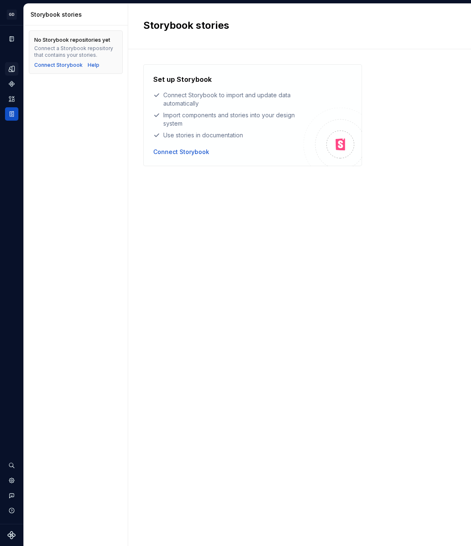
click at [10, 66] on icon "Design tokens" at bounding box center [12, 69] width 8 height 8
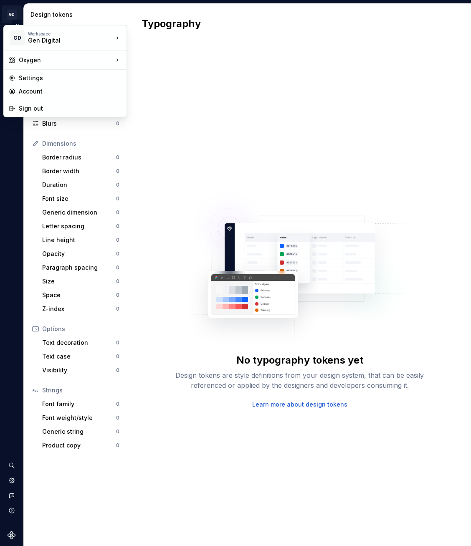
click at [8, 12] on html "GD Oxygen V Design system data Design tokens All tokens Collections Colors 0 Ty…" at bounding box center [235, 273] width 471 height 546
click at [40, 91] on div "Account" at bounding box center [70, 91] width 103 height 8
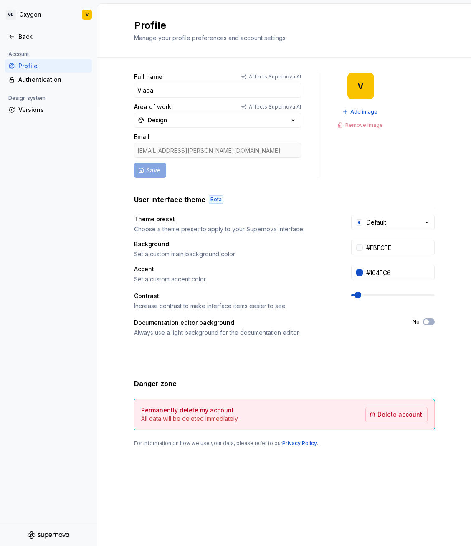
click at [70, 195] on div "Account Profile Authentication Design system Versions" at bounding box center [48, 286] width 97 height 475
click at [68, 477] on div "Account Profile Authentication Design system Versions" at bounding box center [48, 286] width 97 height 475
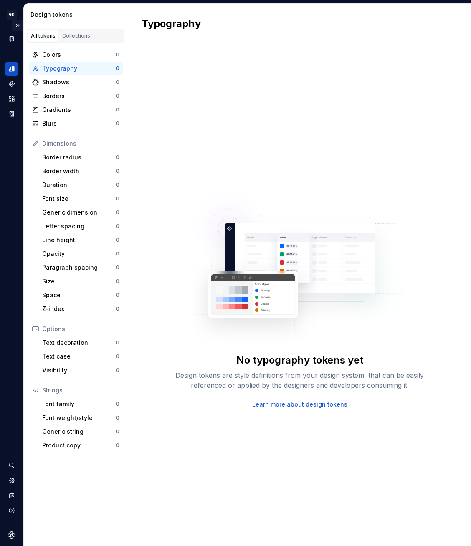
click at [20, 23] on button "Expand sidebar" at bounding box center [18, 26] width 12 height 12
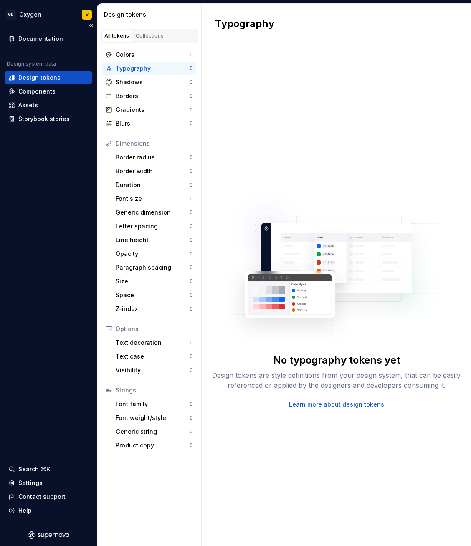
click at [56, 191] on div "Documentation Design system data Design tokens Components Assets Storybook stor…" at bounding box center [48, 274] width 97 height 498
click at [25, 397] on div "Documentation Design system data Design tokens Components Assets Storybook stor…" at bounding box center [48, 274] width 97 height 498
